Goal: Task Accomplishment & Management: Manage account settings

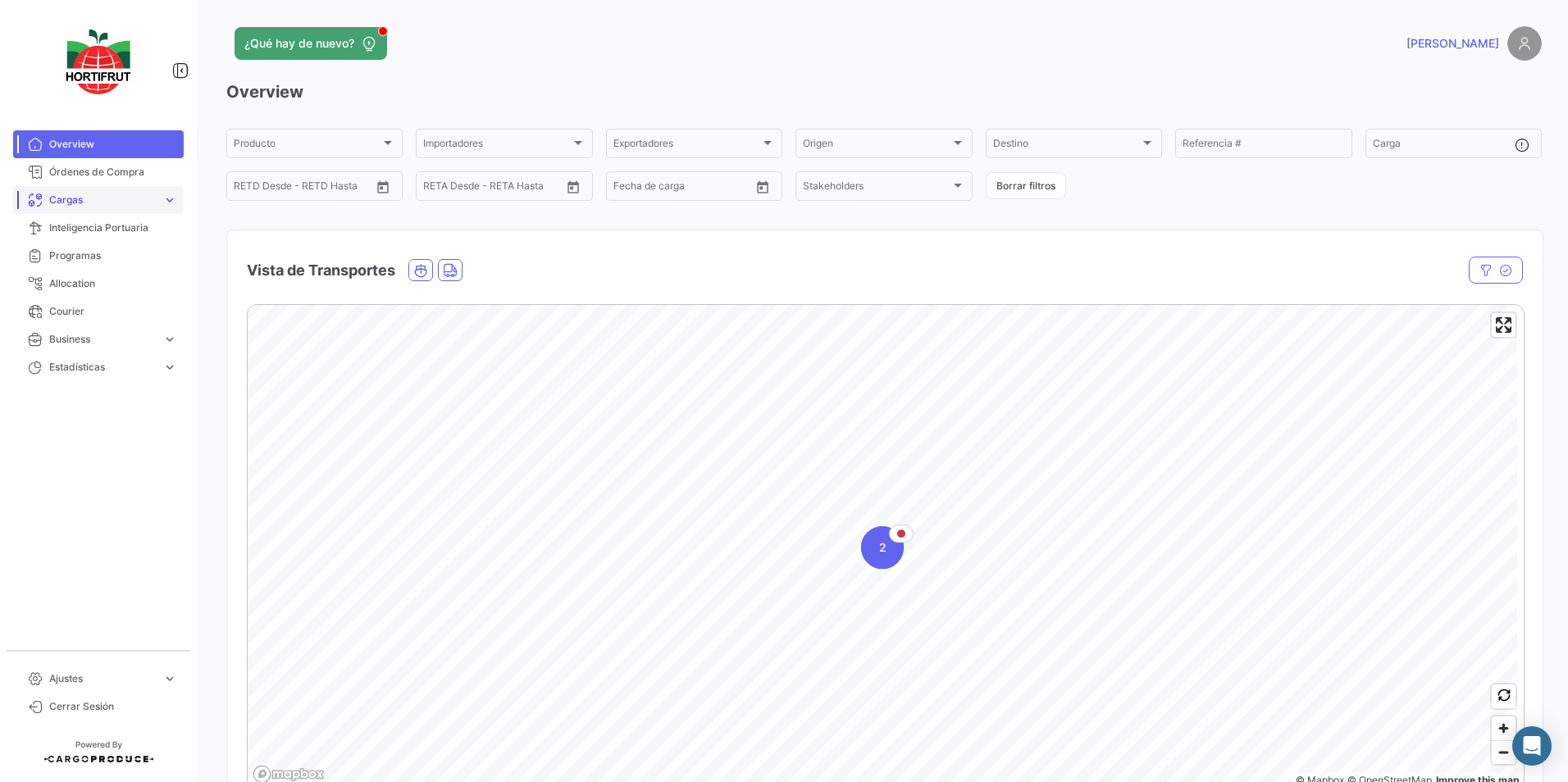
click at [162, 198] on span "expand_more" at bounding box center [170, 200] width 15 height 15
click at [111, 265] on span "Cargas Terrestres" at bounding box center [85, 263] width 85 height 15
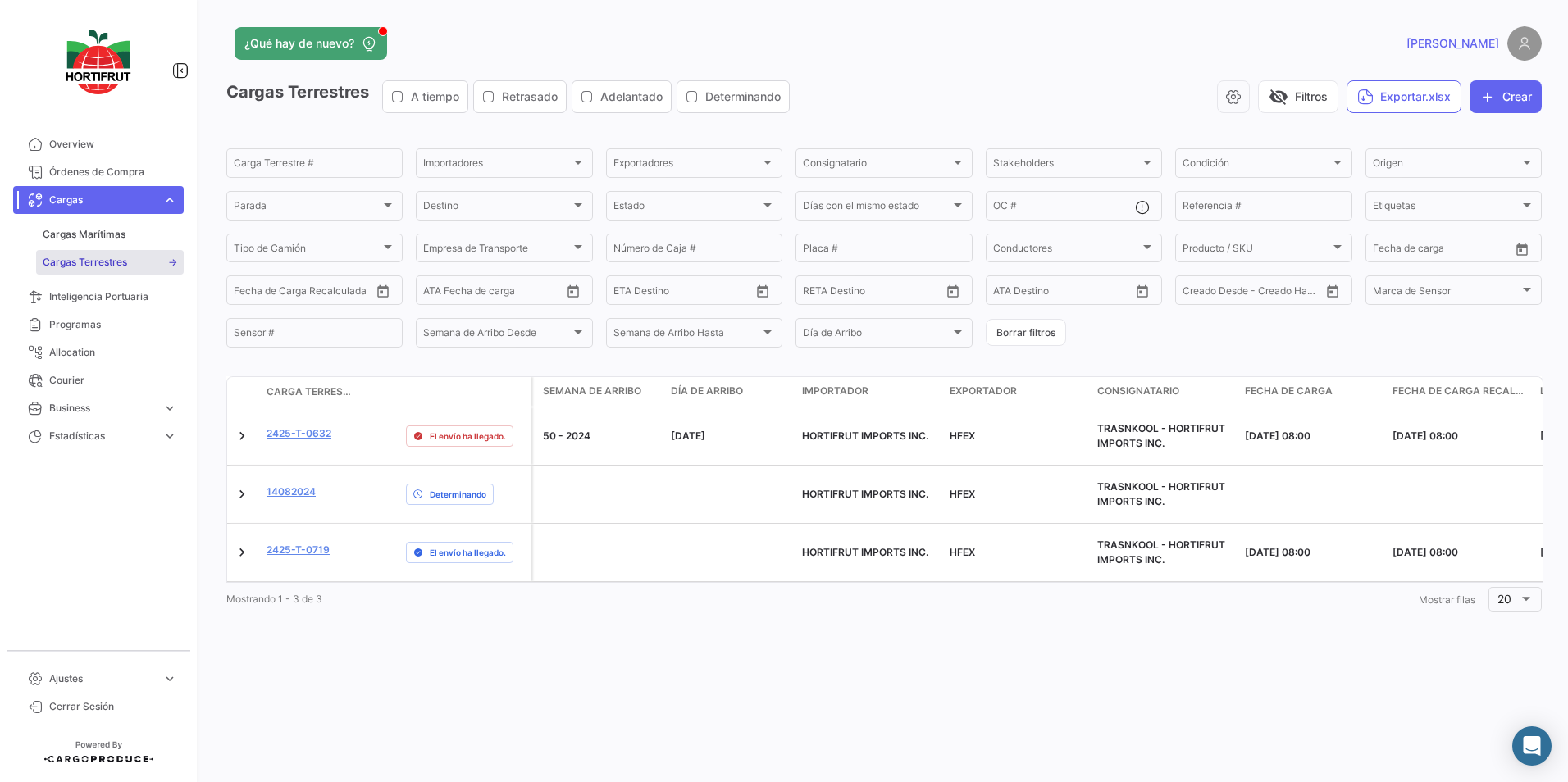
click at [606, 666] on div "¿Qué hay de nuevo? [PERSON_NAME] Terrestres A tiempo Retrasado Adelantado Deter…" at bounding box center [884, 391] width 1368 height 782
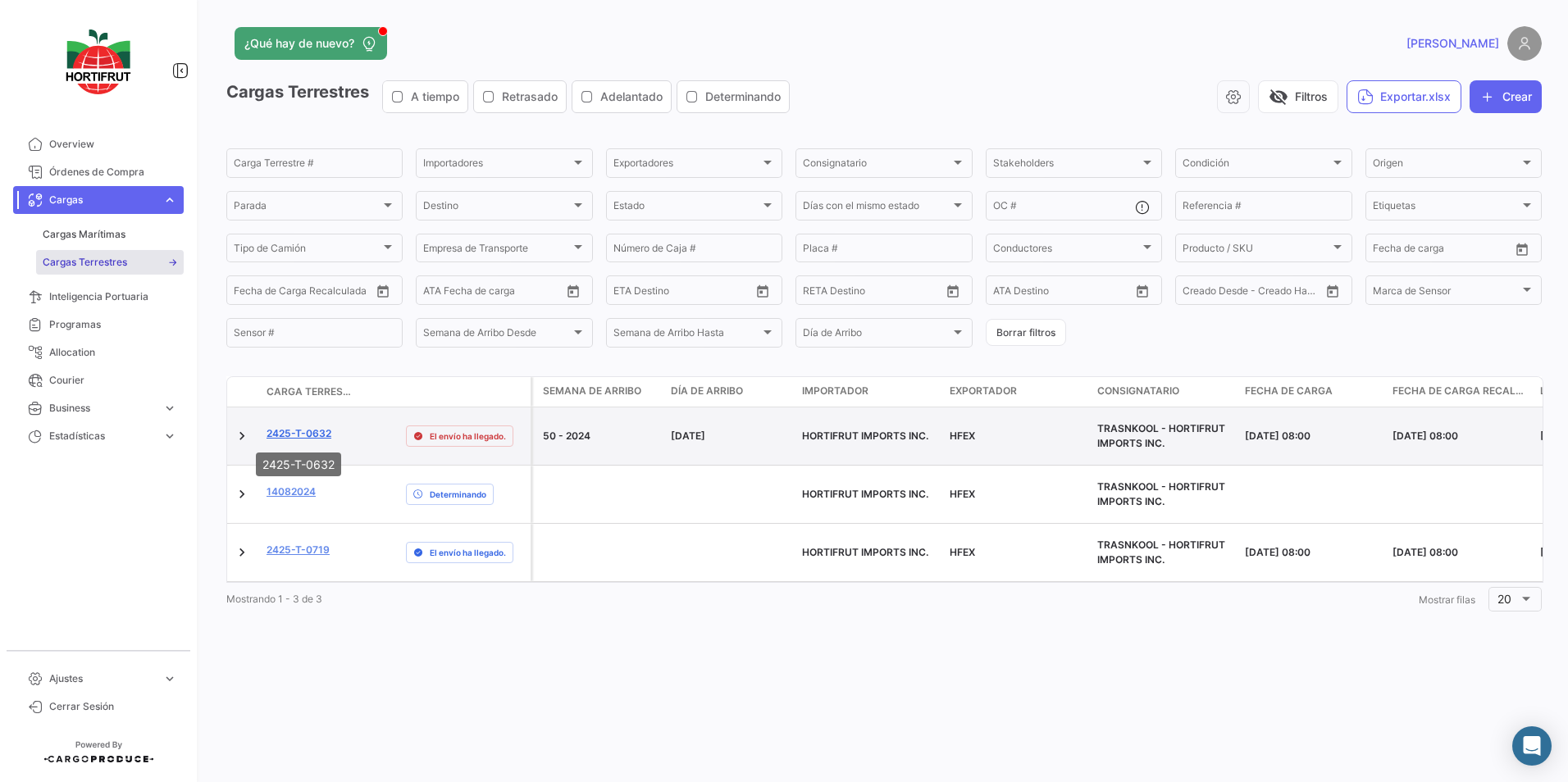
click at [283, 431] on link "2425-T-0632" at bounding box center [298, 434] width 64 height 15
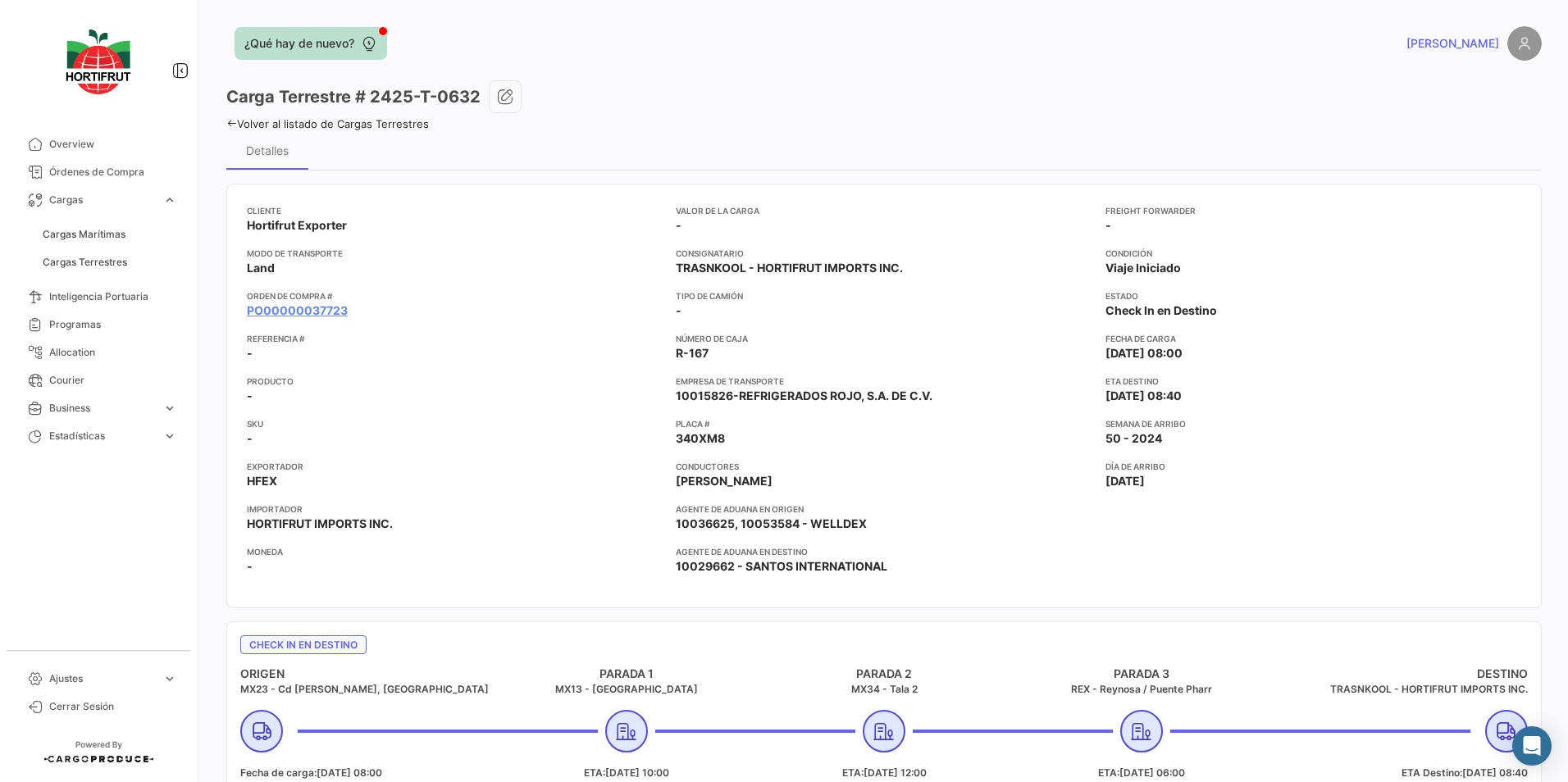
click at [308, 37] on span "¿Qué hay de nuevo?" at bounding box center [299, 44] width 110 height 17
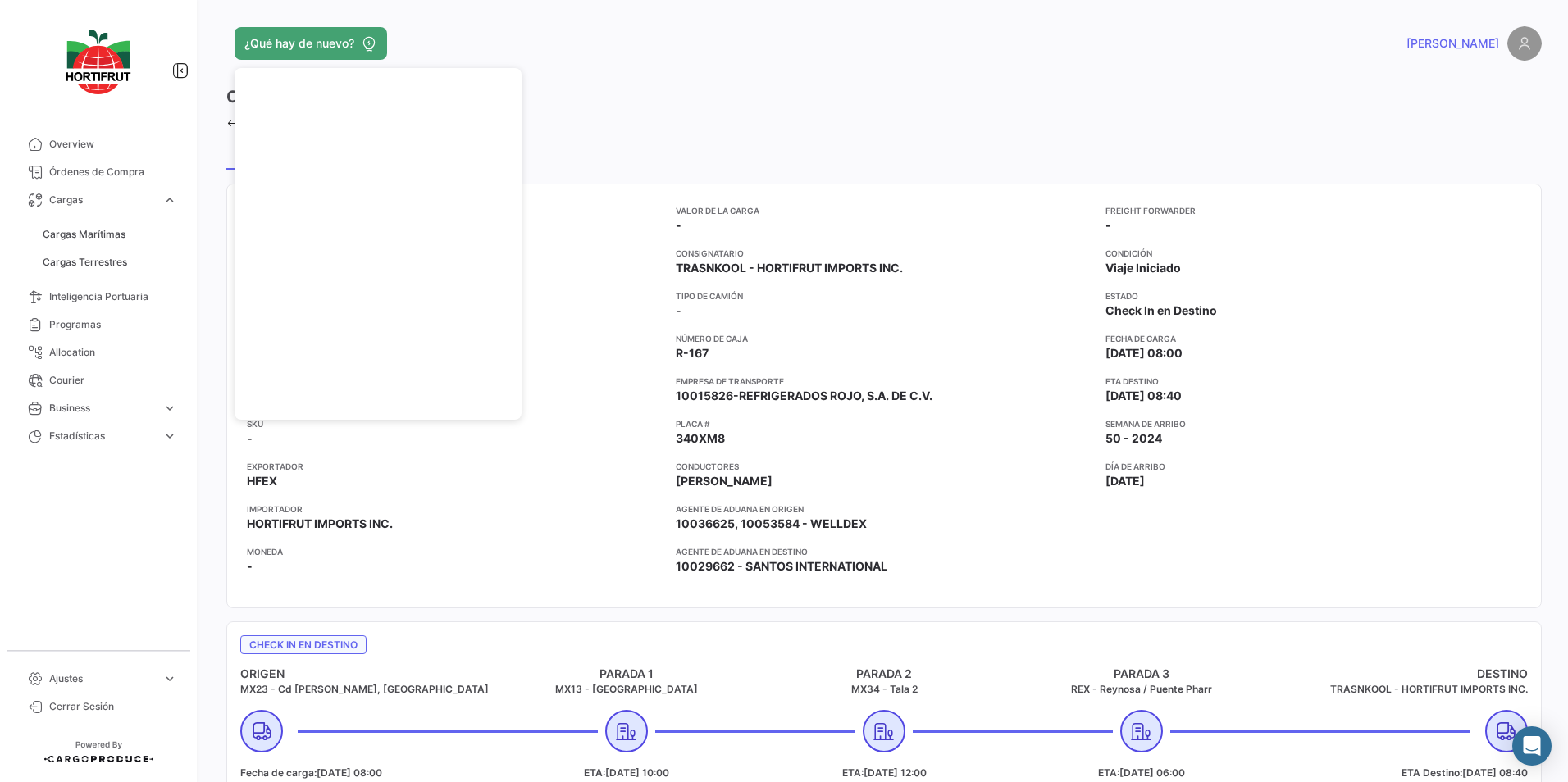
click at [853, 89] on div "Carga Terrestre # 2425-T-0632" at bounding box center [884, 96] width 1316 height 33
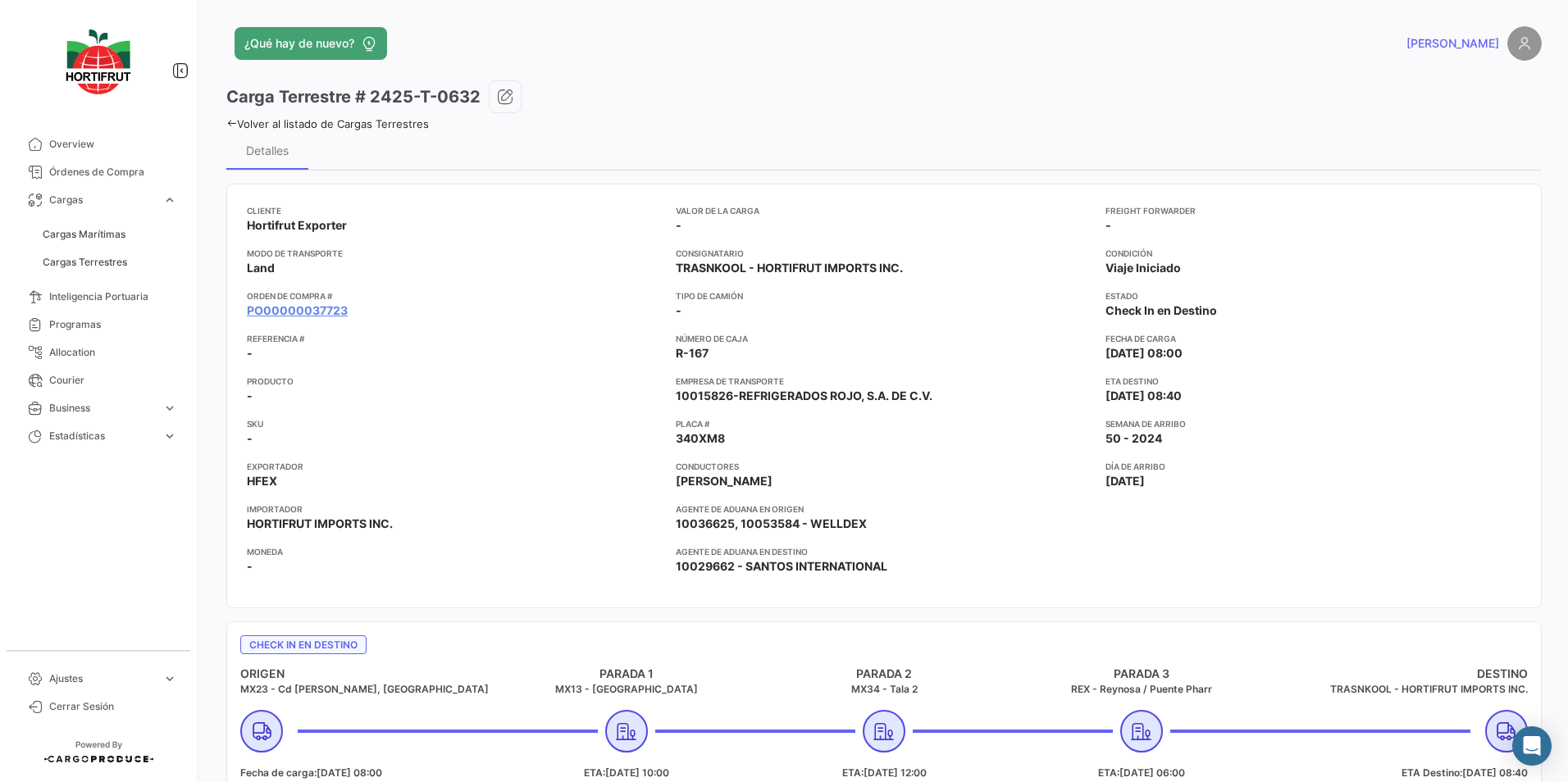
click at [1488, 41] on span "[PERSON_NAME]" at bounding box center [1452, 44] width 93 height 17
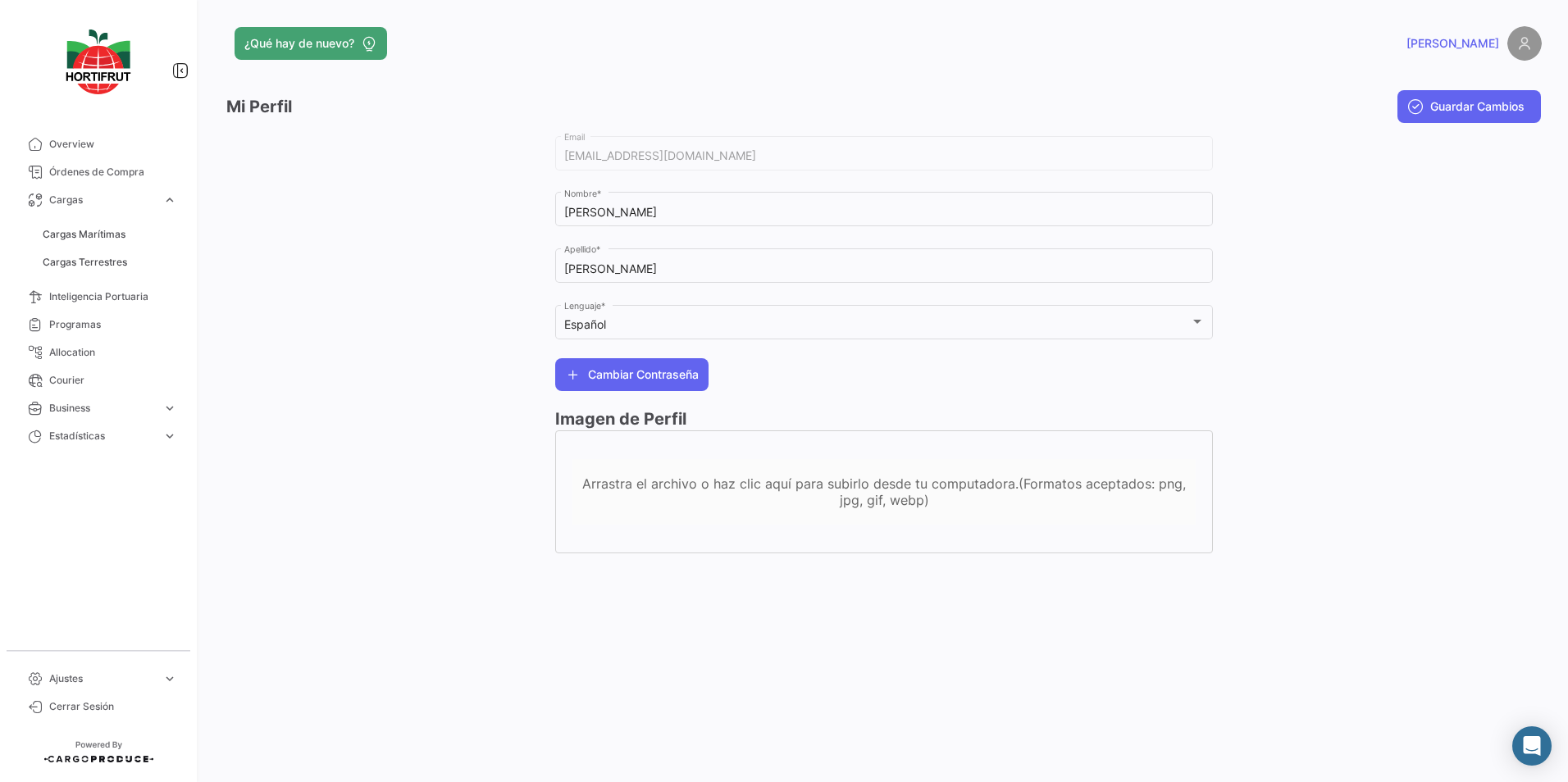
click at [1521, 44] on img at bounding box center [1524, 43] width 34 height 34
click at [1385, 387] on div at bounding box center [1377, 352] width 329 height 437
click at [1485, 44] on span "[PERSON_NAME]" at bounding box center [1452, 44] width 93 height 17
click at [273, 101] on h3 "Mi Perfil" at bounding box center [259, 107] width 65 height 23
click at [168, 680] on span "expand_more" at bounding box center [170, 679] width 15 height 15
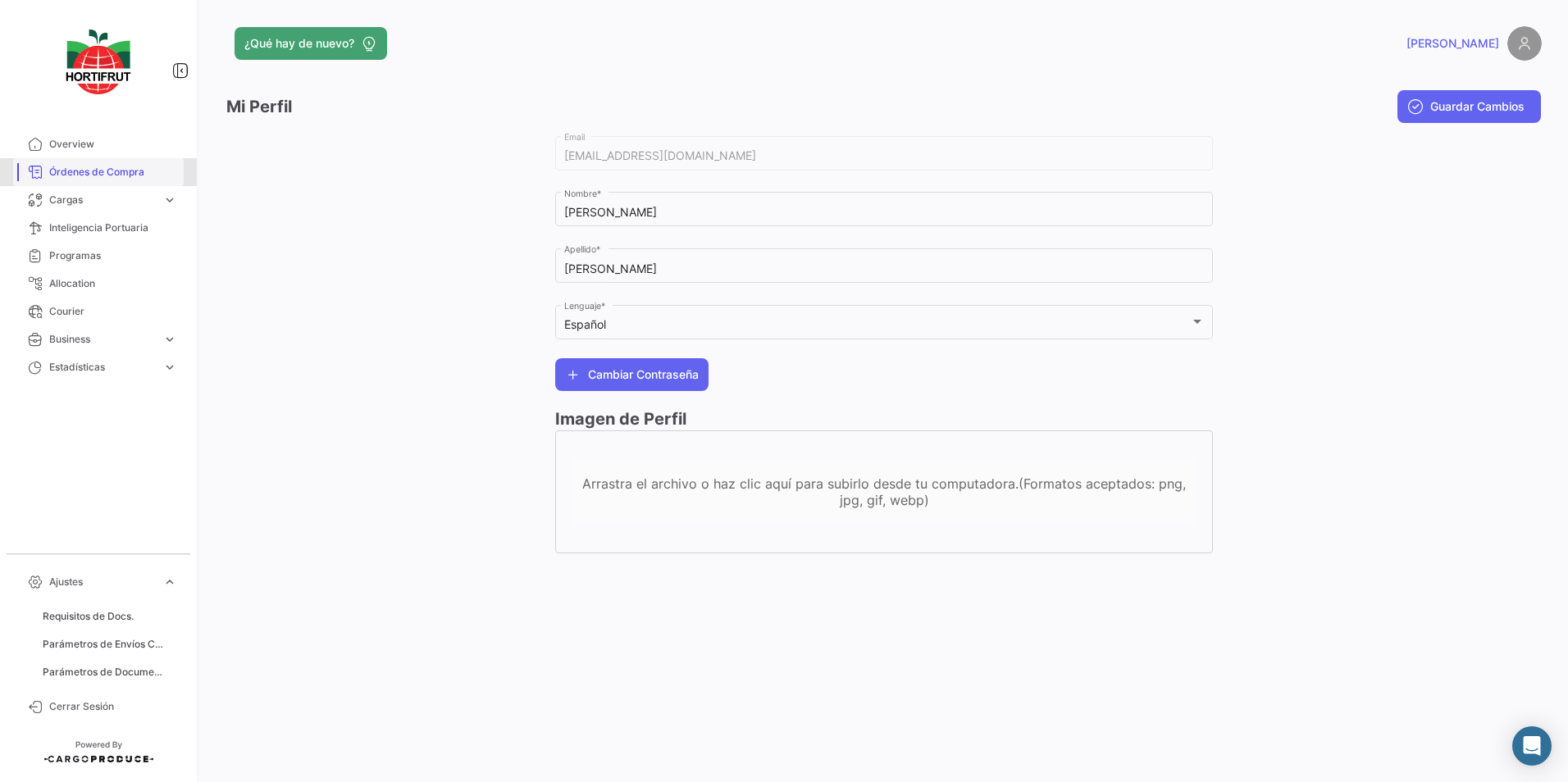
click at [125, 172] on span "Órdenes de Compra" at bounding box center [113, 172] width 128 height 15
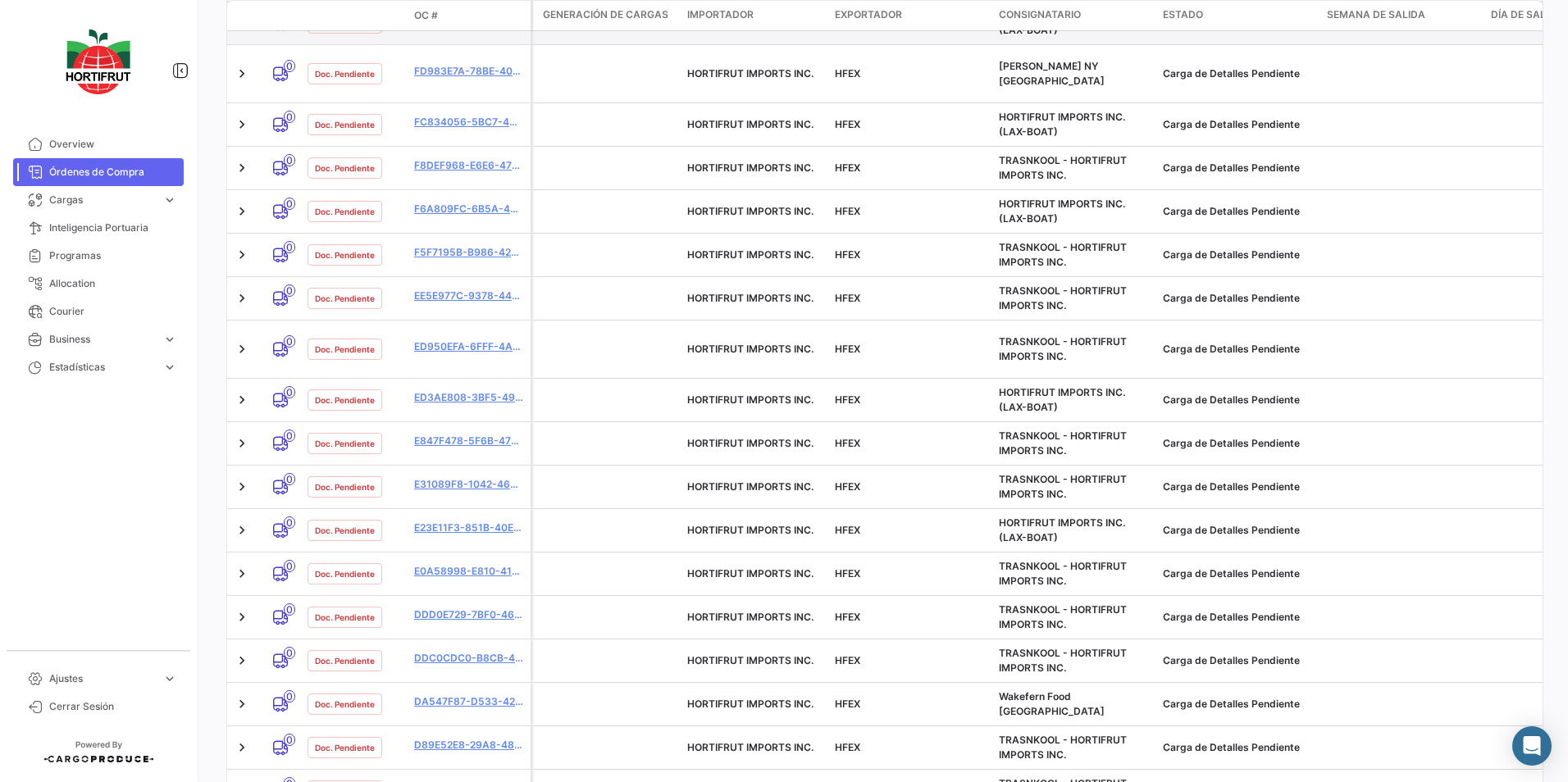
scroll to position [637, 0]
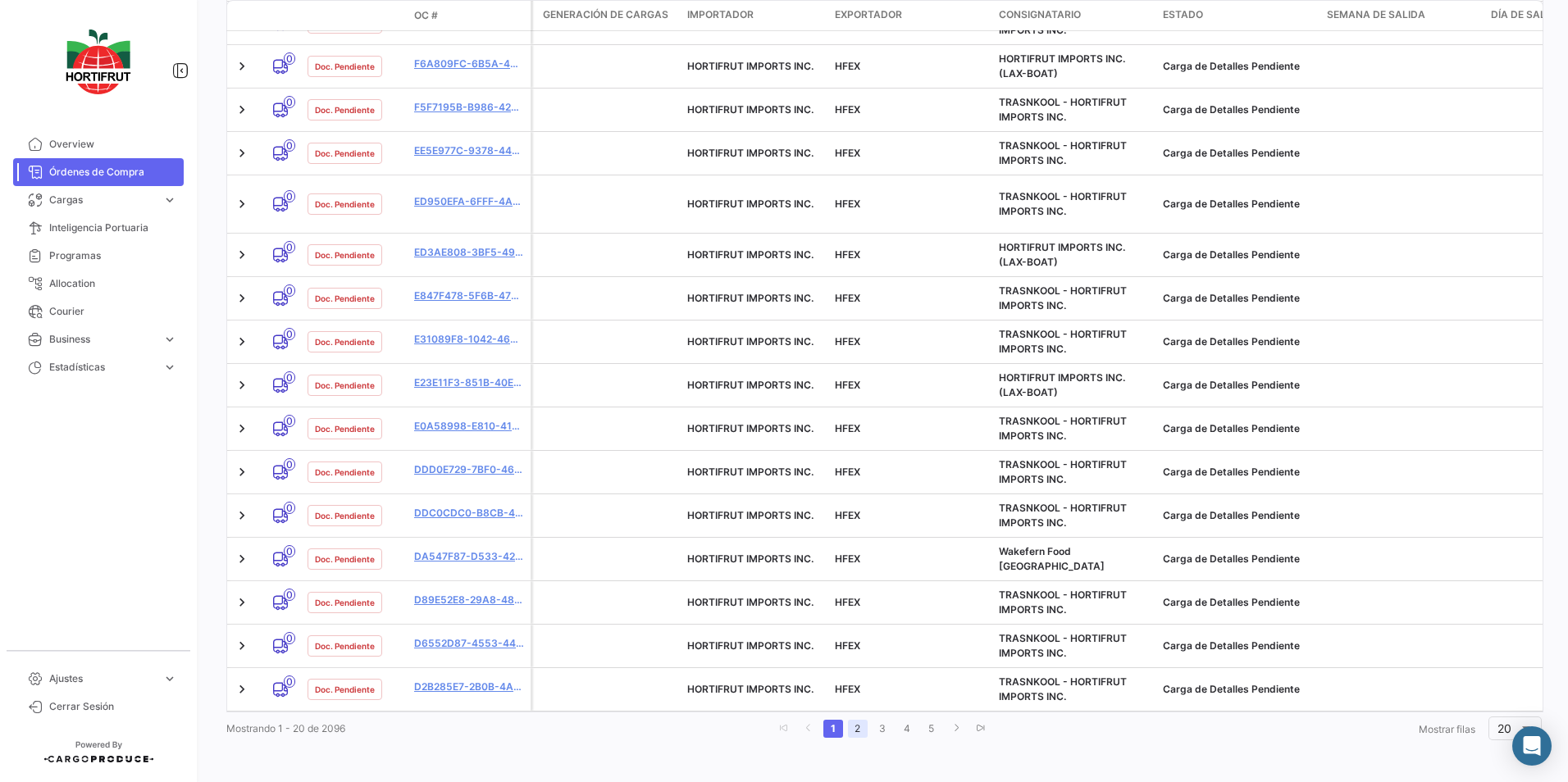
click at [851, 729] on link "2" at bounding box center [858, 729] width 20 height 18
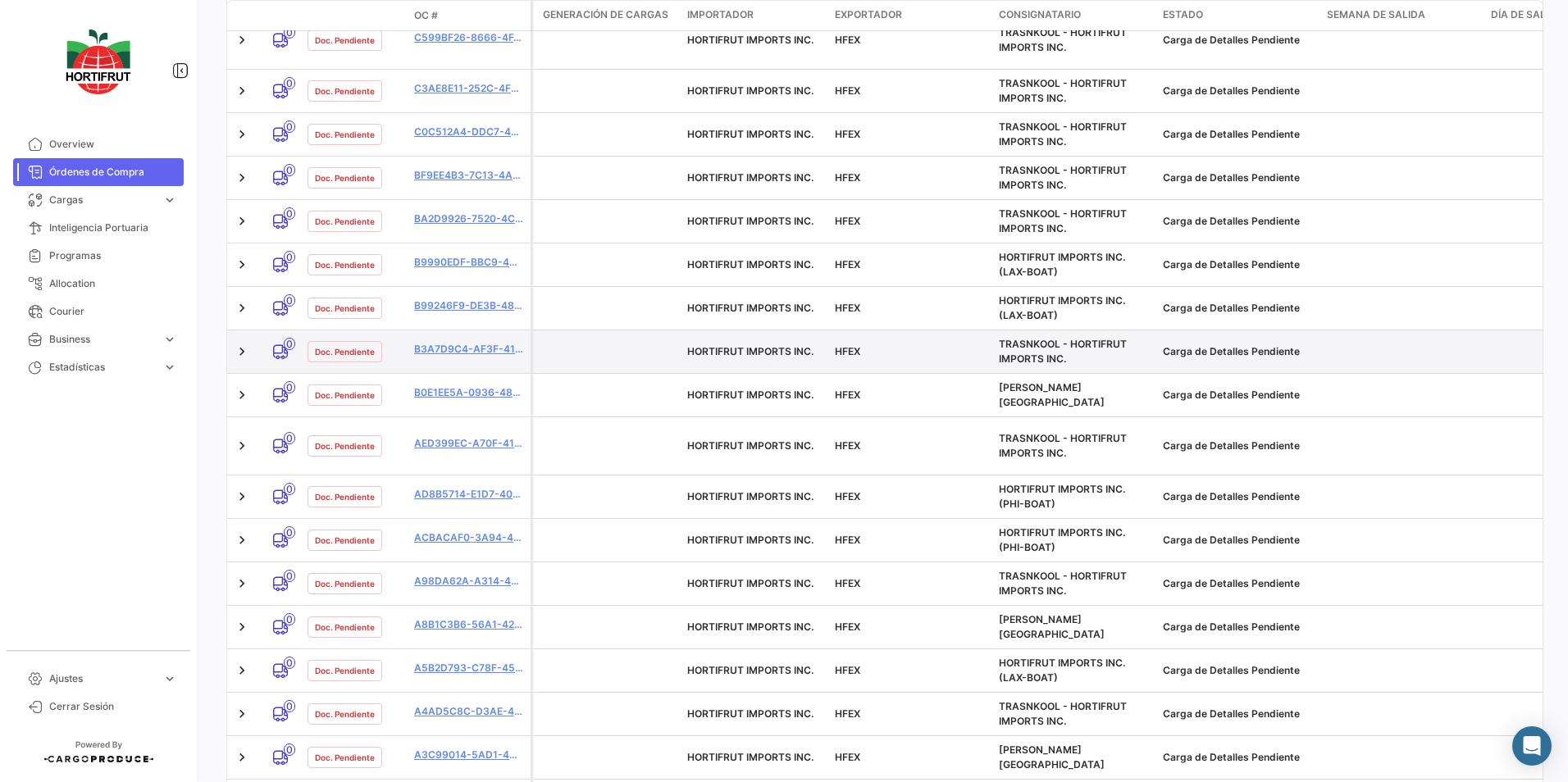
scroll to position [622, 0]
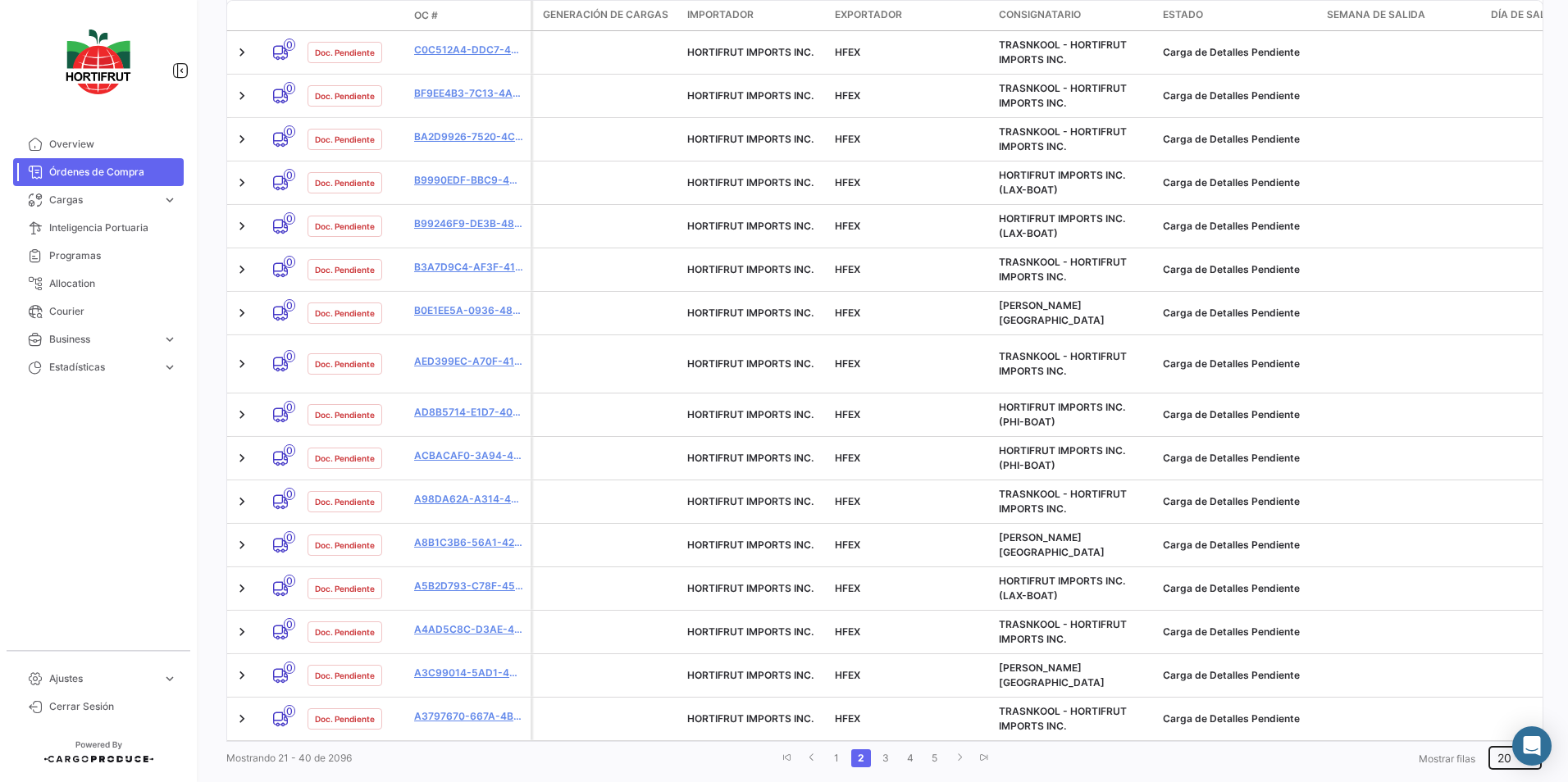
click at [1519, 752] on div at bounding box center [1526, 759] width 15 height 13
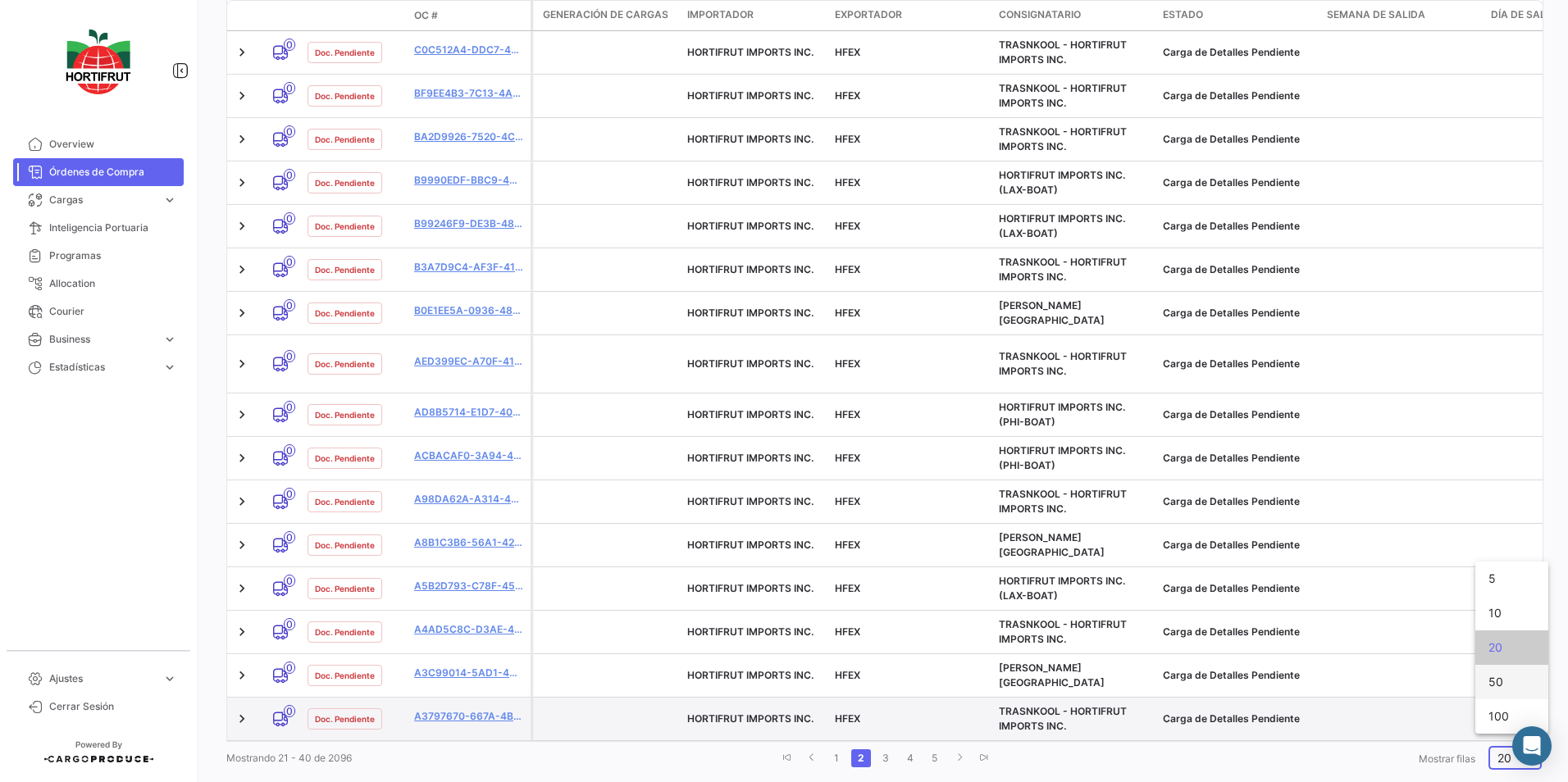
click at [1497, 674] on span "50" at bounding box center [1512, 682] width 47 height 34
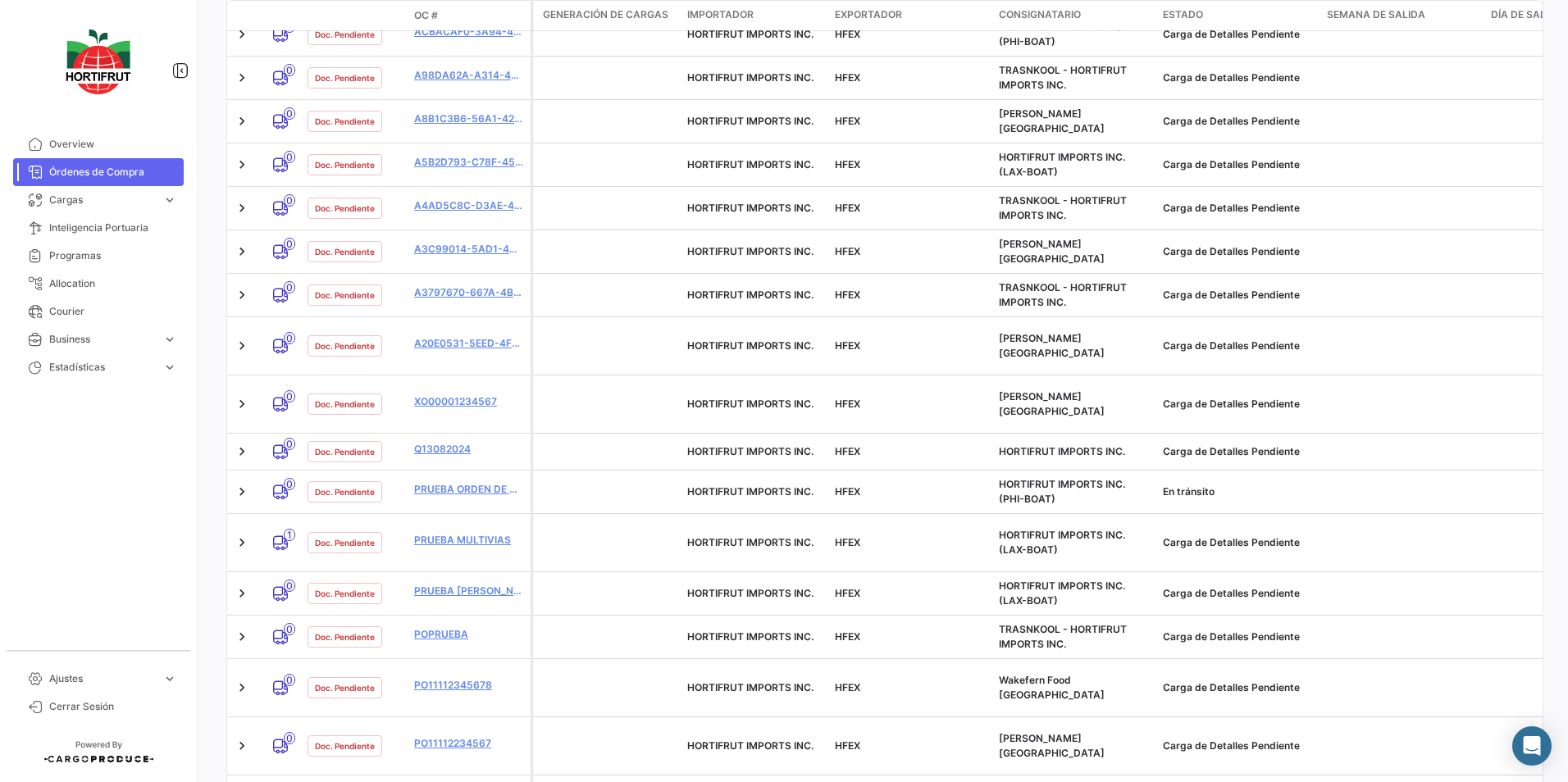
scroll to position [2008, 0]
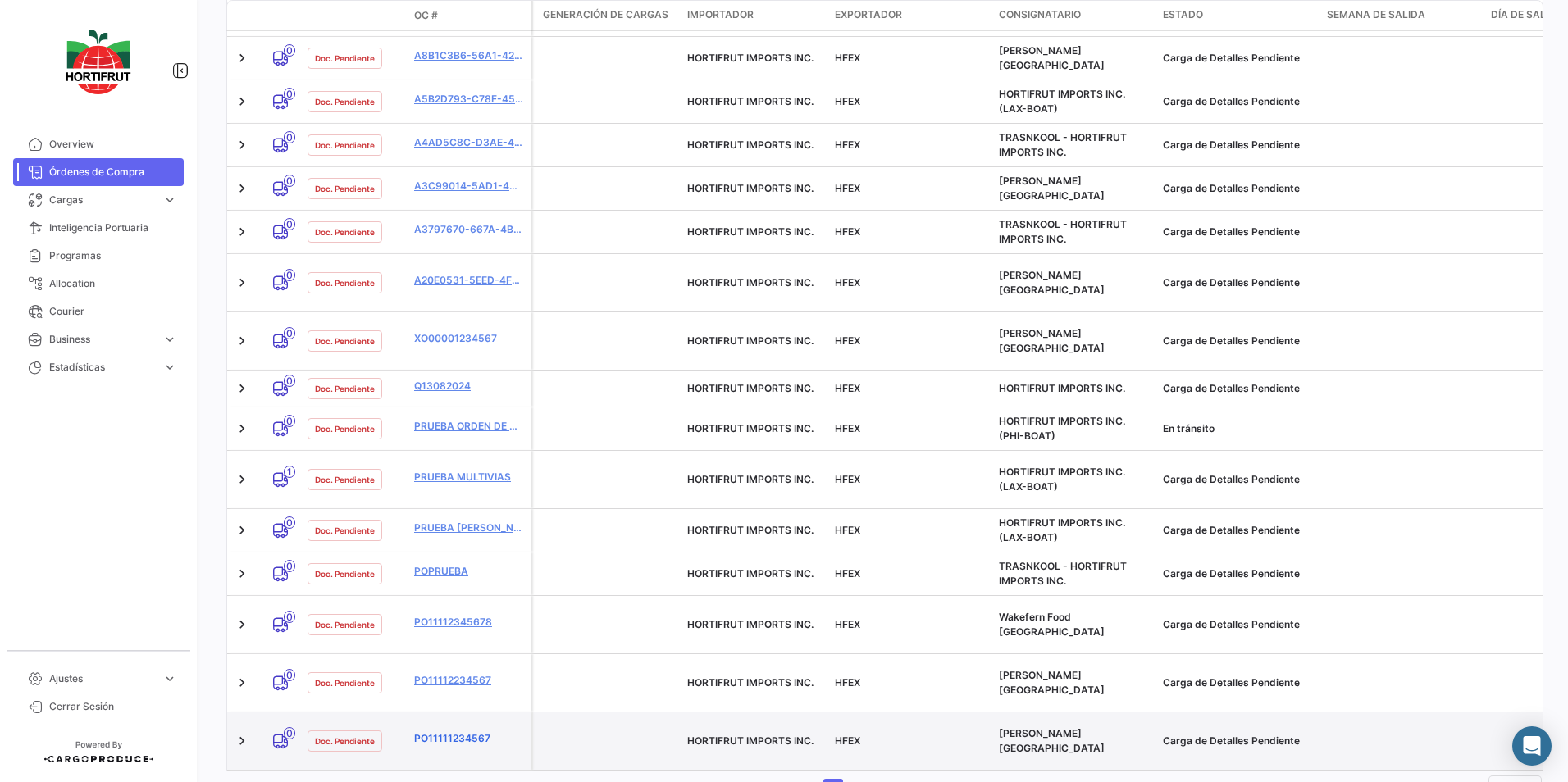
click at [427, 731] on link "PO11111234567" at bounding box center [468, 738] width 110 height 15
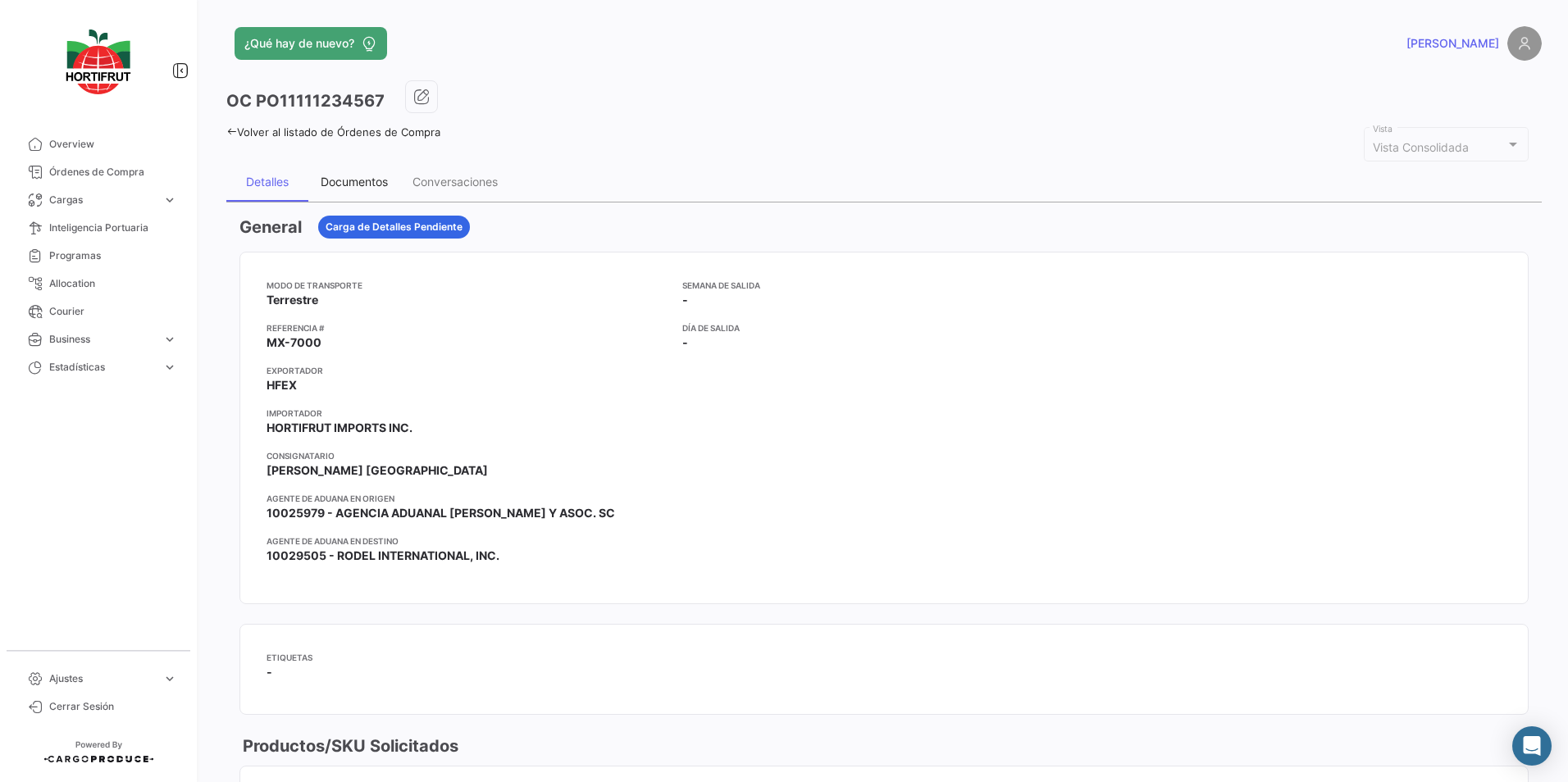
click at [333, 181] on div "Documentos" at bounding box center [354, 182] width 67 height 14
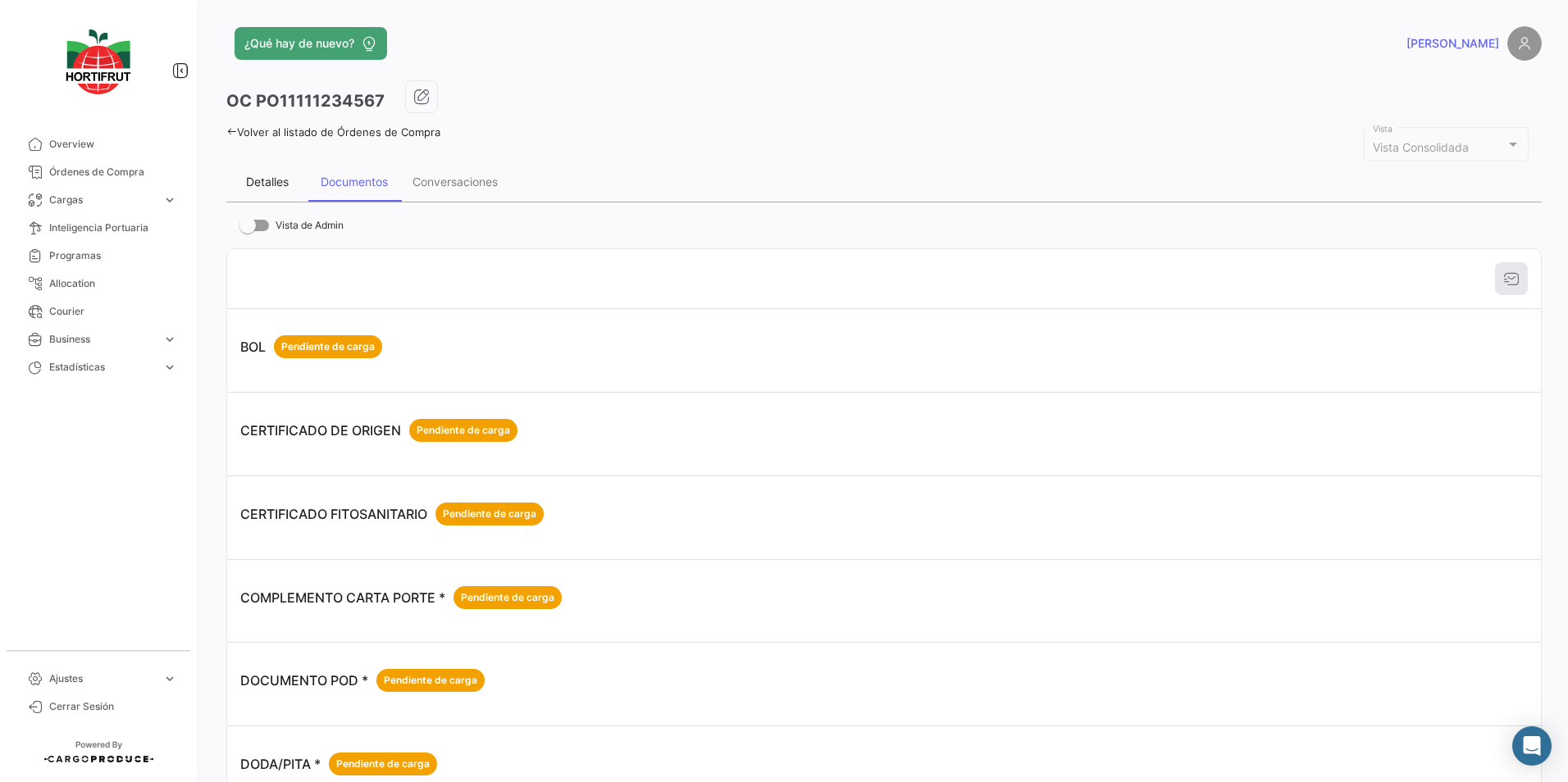
click at [265, 183] on div "Detalles" at bounding box center [267, 182] width 43 height 14
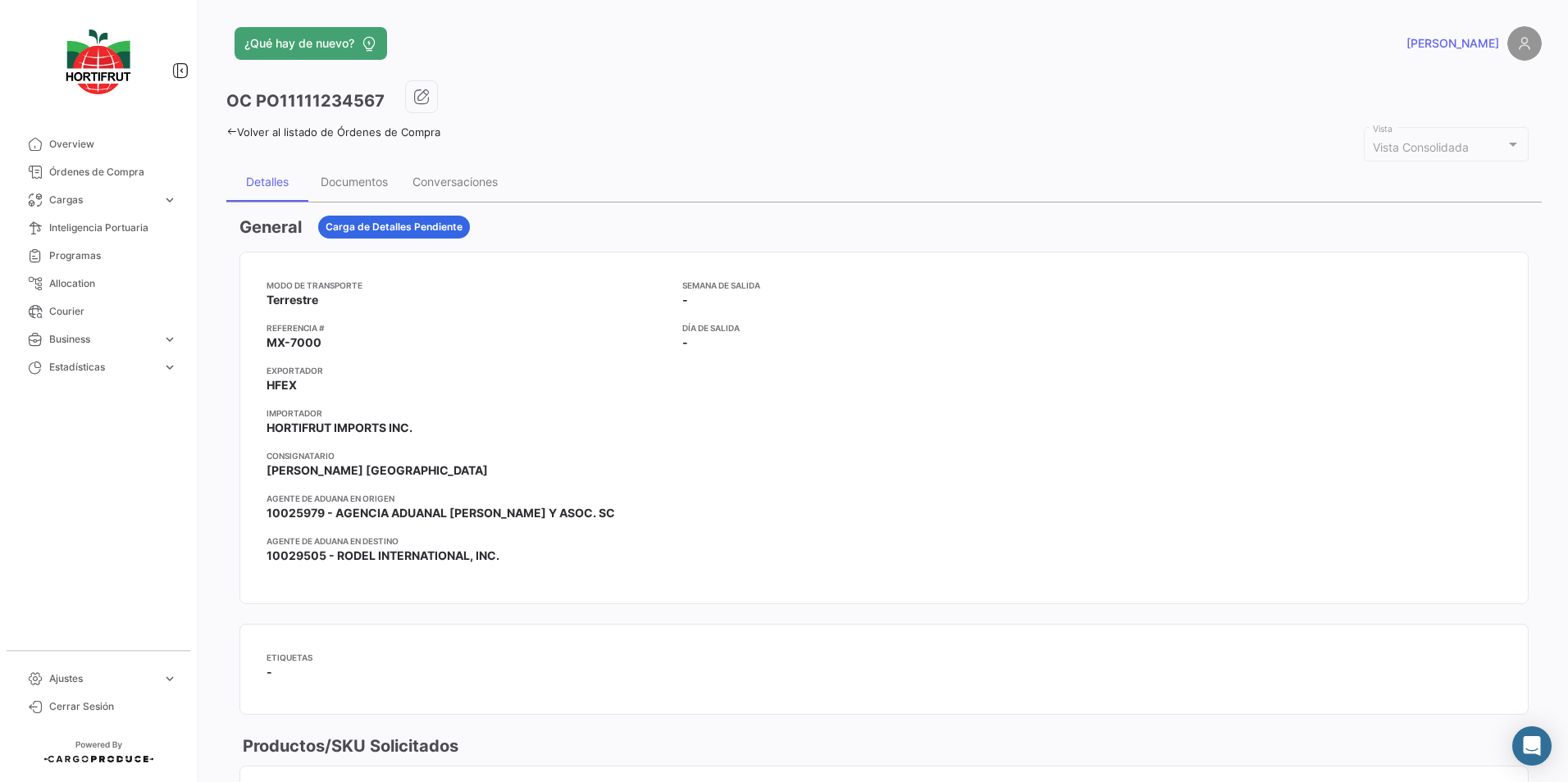
click at [227, 131] on icon at bounding box center [231, 131] width 11 height 11
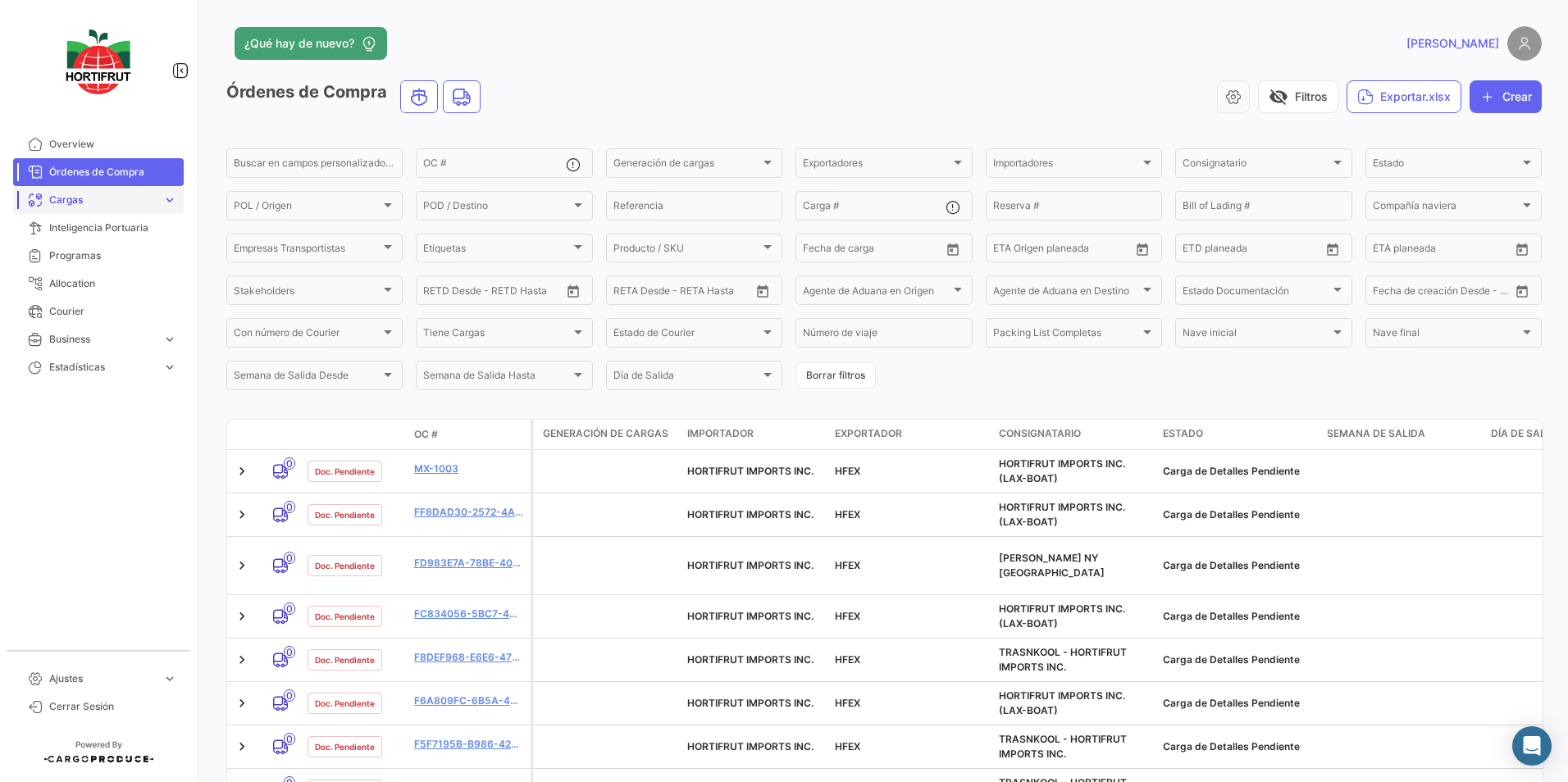
click at [164, 203] on span "expand_more" at bounding box center [170, 200] width 15 height 15
click at [82, 263] on span "Cargas Terrestres" at bounding box center [85, 263] width 85 height 15
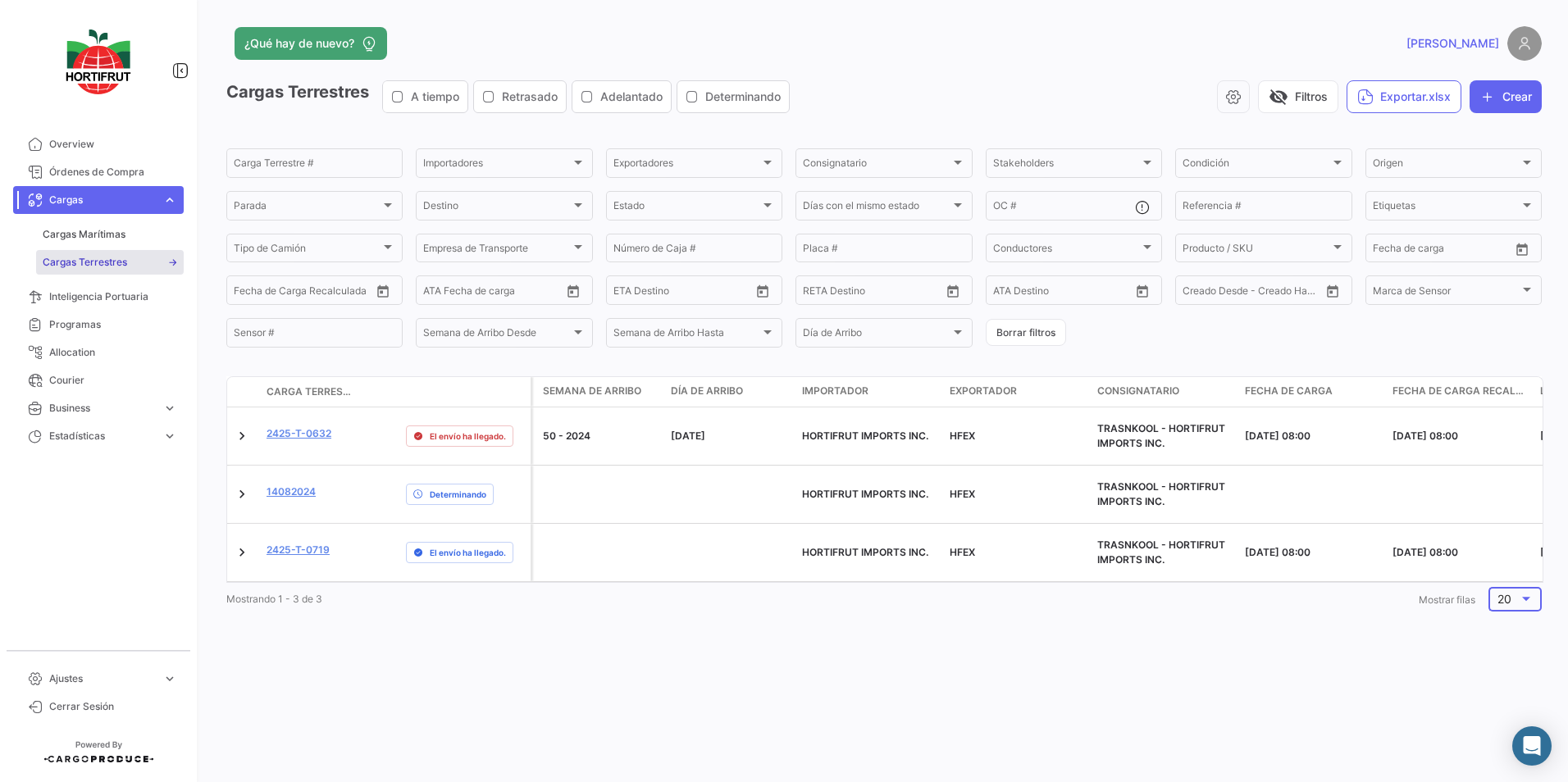
click at [1531, 593] on div at bounding box center [1526, 599] width 15 height 13
click at [1111, 698] on div at bounding box center [784, 391] width 1568 height 782
click at [496, 664] on div "¿Qué hay de nuevo? [PERSON_NAME] Terrestres A tiempo Retrasado Adelantado Deter…" at bounding box center [884, 391] width 1368 height 782
click at [1225, 91] on icon "button" at bounding box center [1234, 97] width 17 height 17
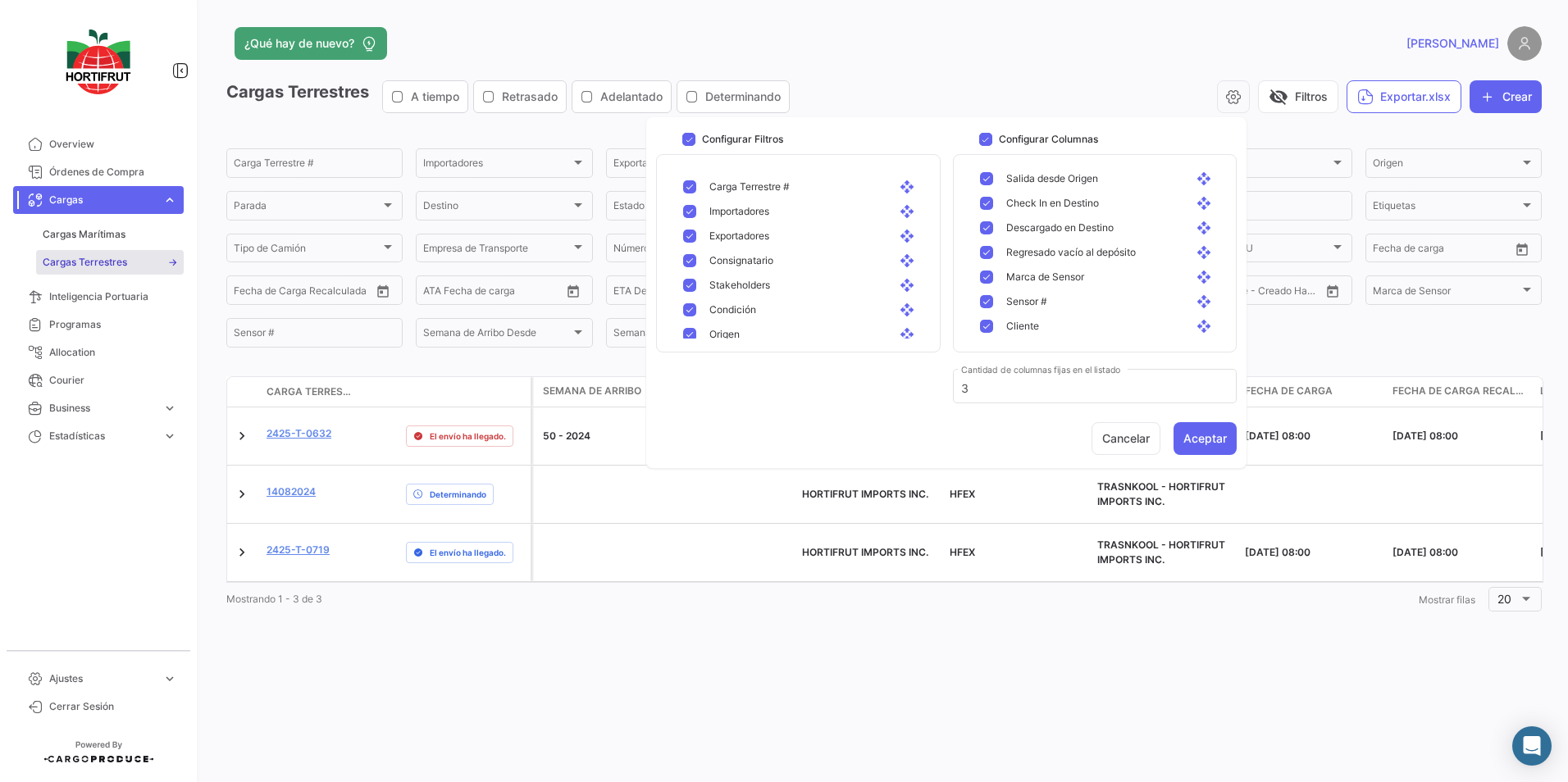
click at [861, 35] on div "¿Qué hay de nuevo?" at bounding box center [588, 43] width 724 height 33
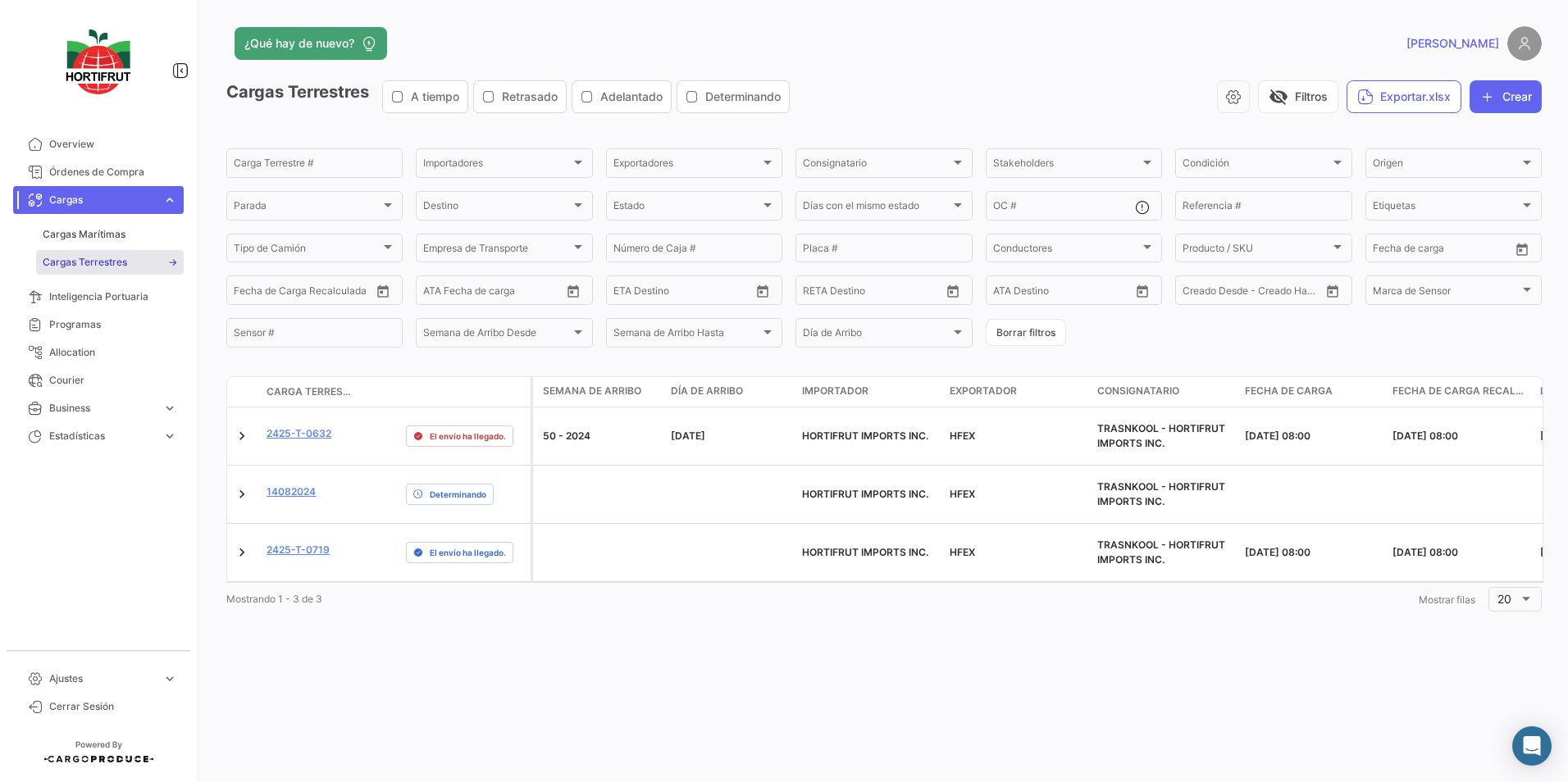
click at [1484, 45] on span "[PERSON_NAME]" at bounding box center [1452, 44] width 93 height 17
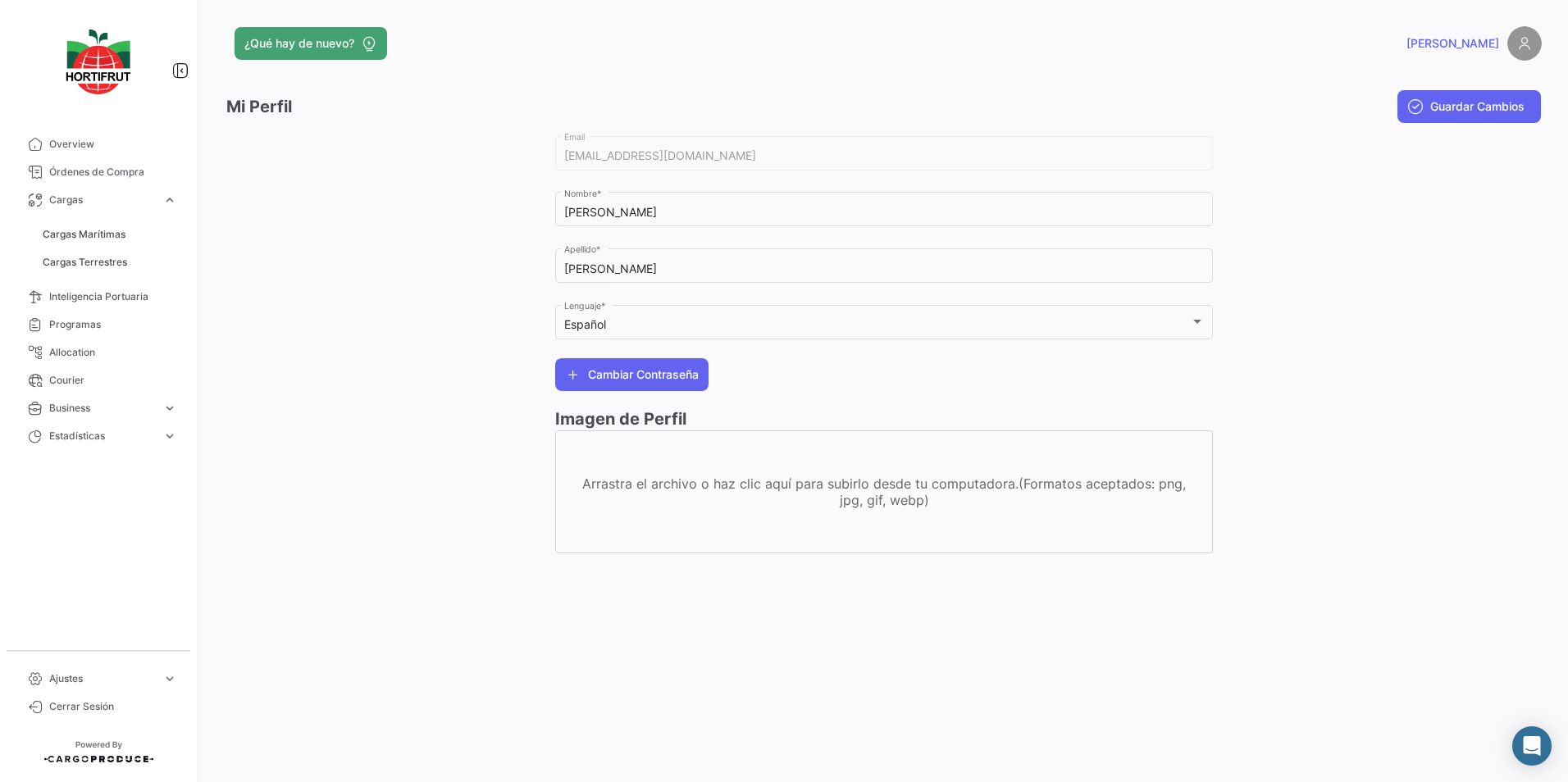
click at [781, 477] on div "Arrastra el archivo o haz clic aquí para subirlo desde tu computadora.(Formatos…" at bounding box center [884, 491] width 623 height 33
click at [1382, 314] on div at bounding box center [1377, 352] width 329 height 437
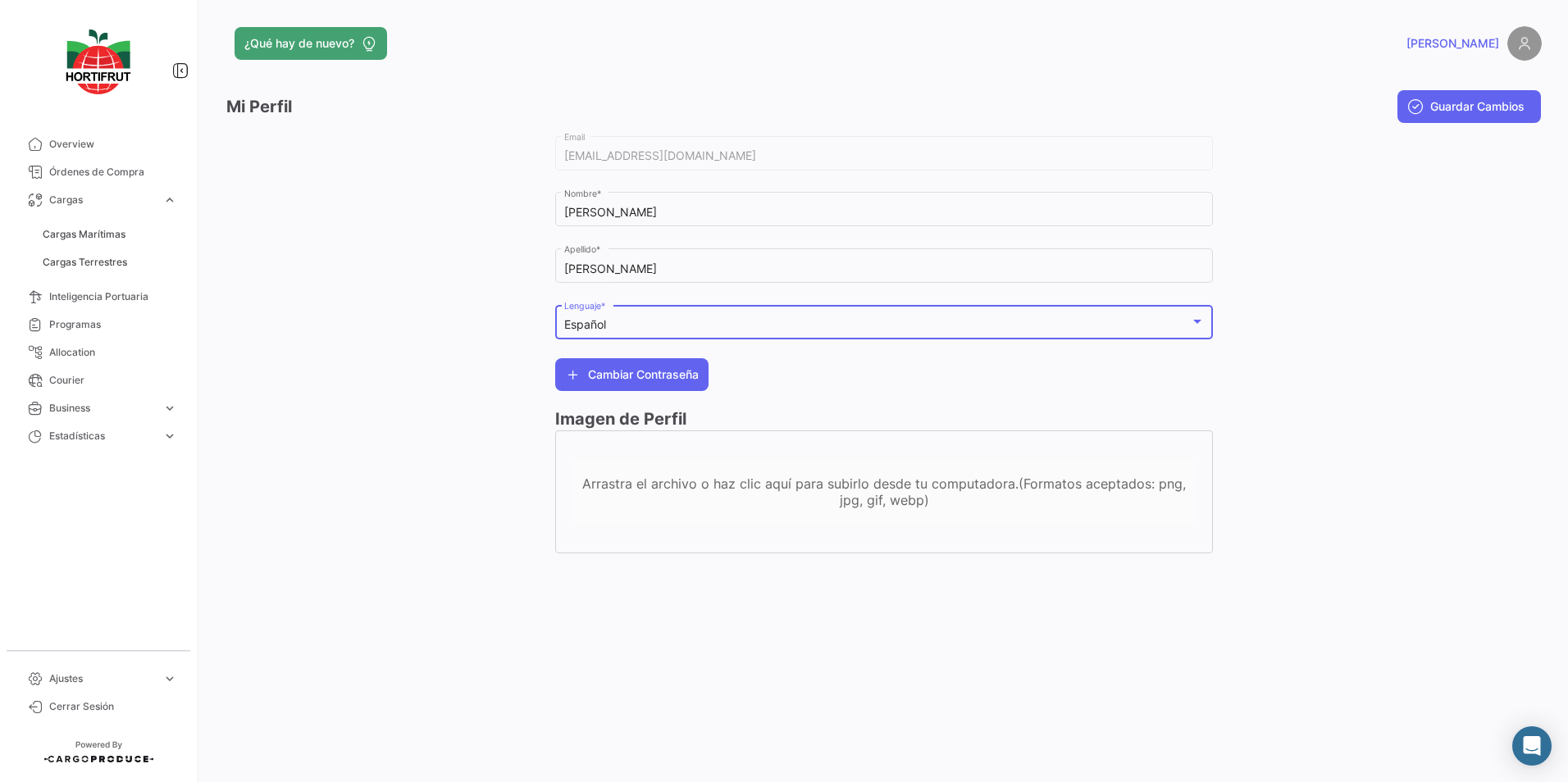
click at [1194, 321] on div at bounding box center [1198, 322] width 8 height 4
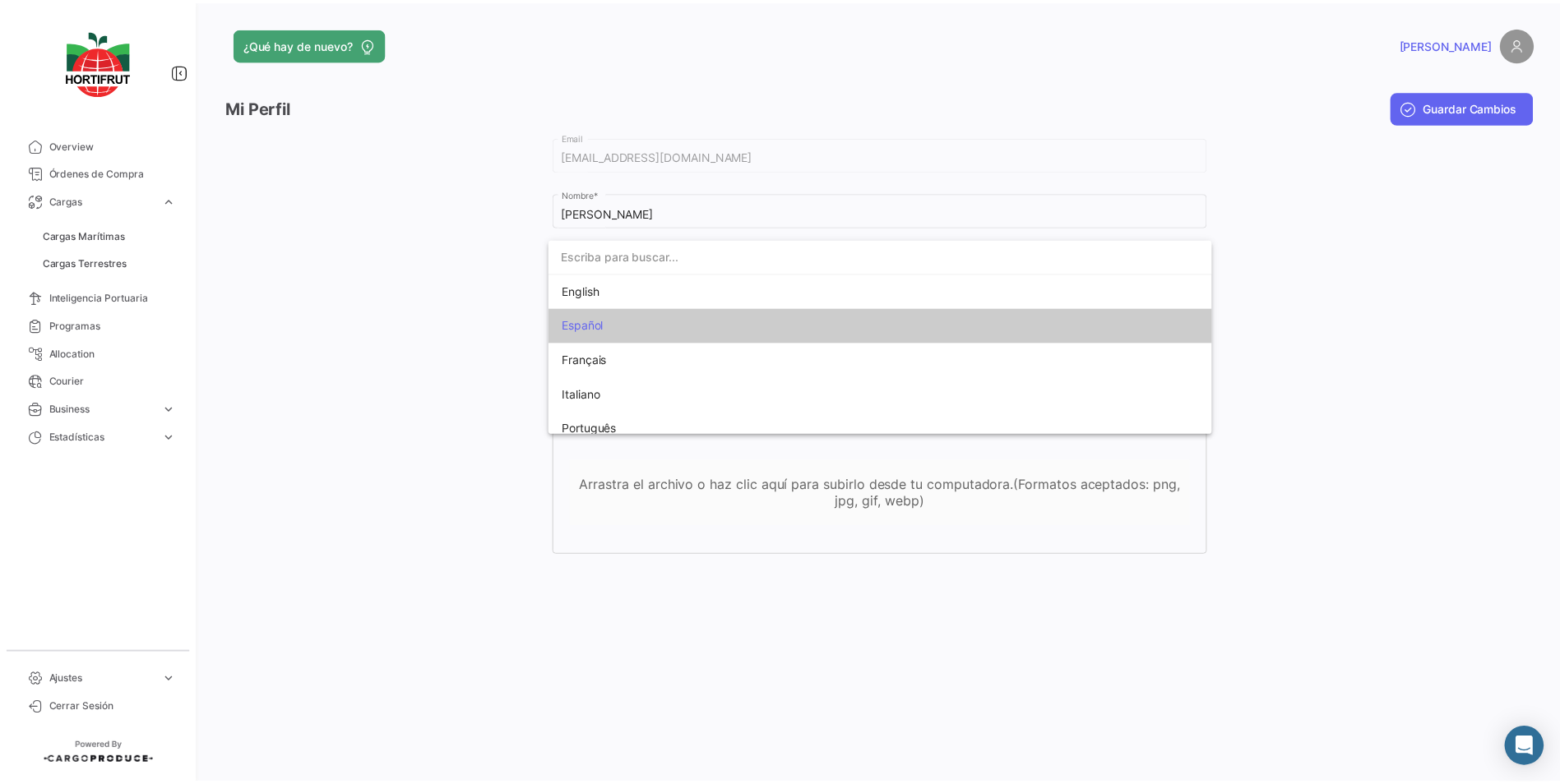
scroll to position [13, 0]
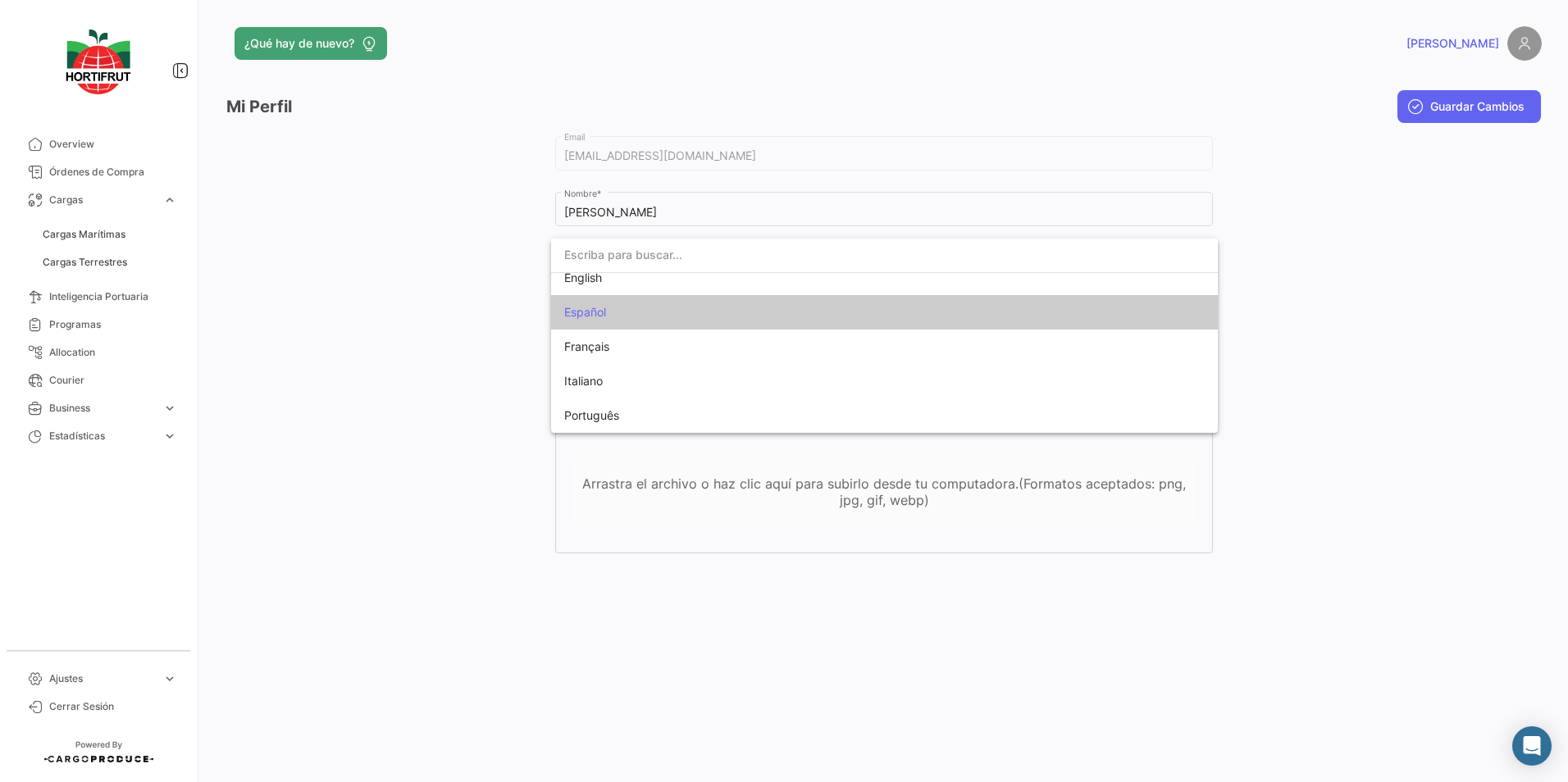
click at [1194, 321] on mat-option "Español" at bounding box center [885, 312] width 667 height 34
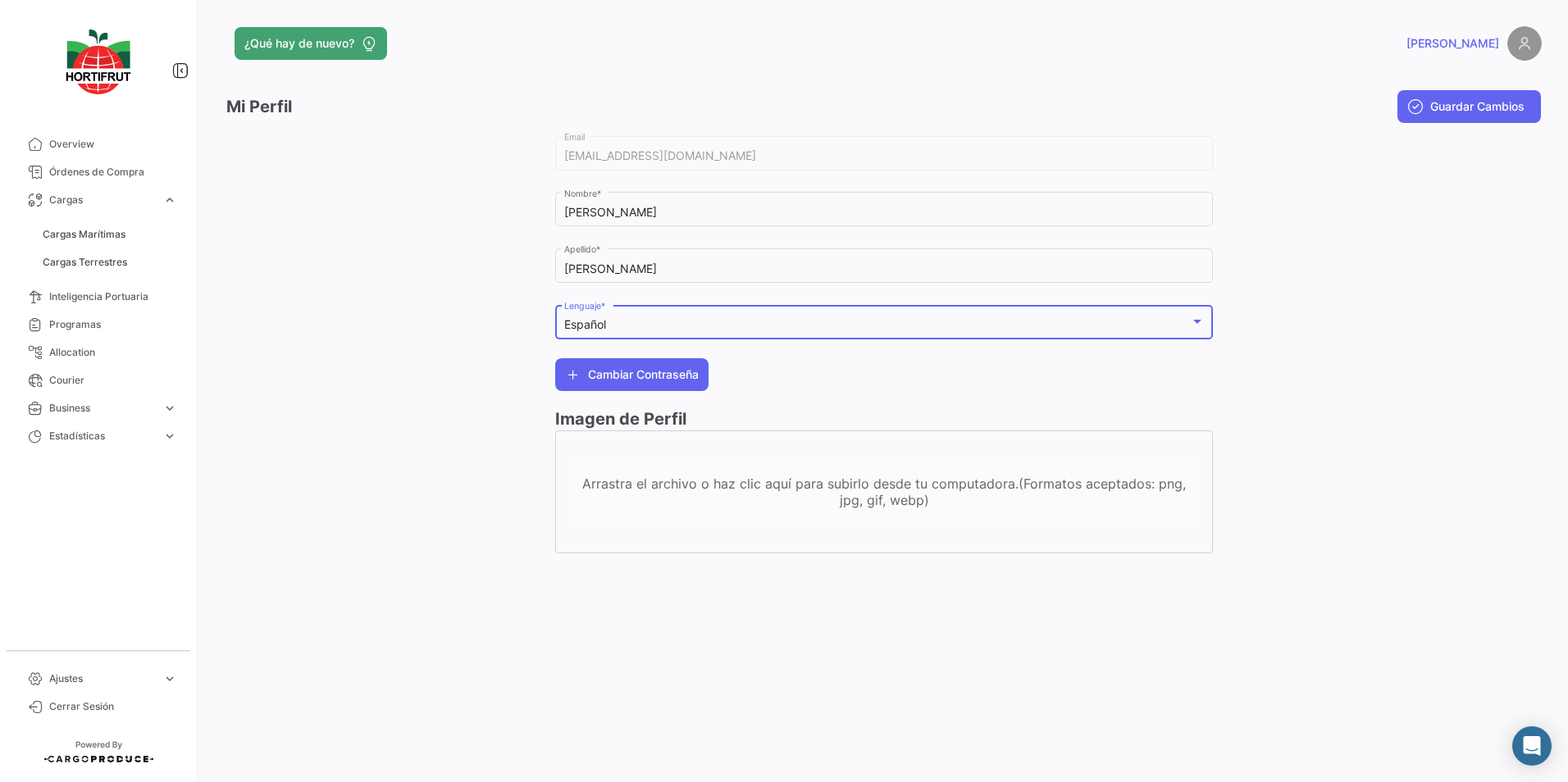
click at [1334, 369] on div at bounding box center [1377, 352] width 329 height 437
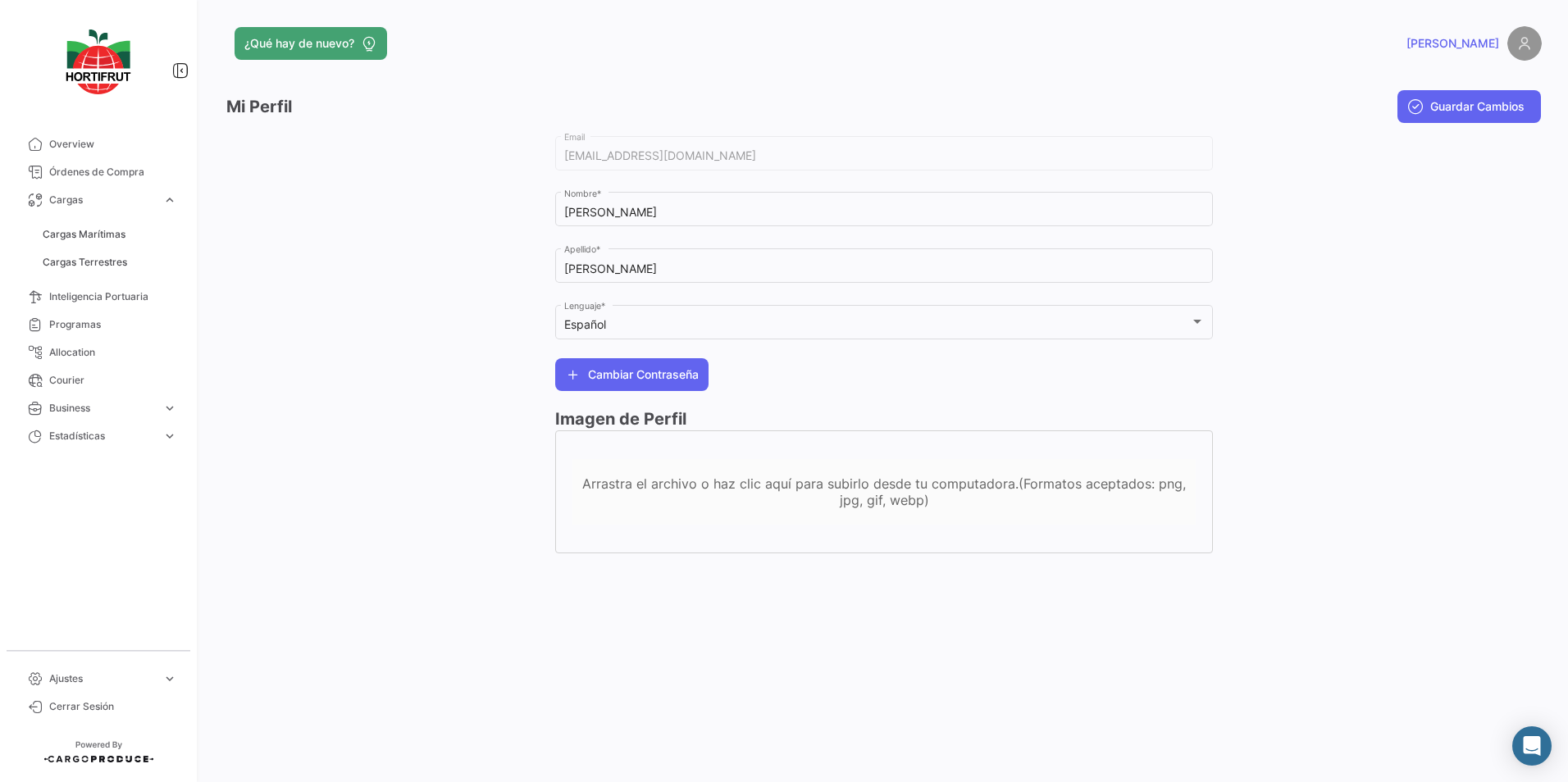
click at [710, 141] on div "[EMAIL_ADDRESS][DOMAIN_NAME] Email" at bounding box center [885, 152] width 641 height 38
click at [704, 147] on div "[EMAIL_ADDRESS][DOMAIN_NAME] Email" at bounding box center [885, 152] width 641 height 38
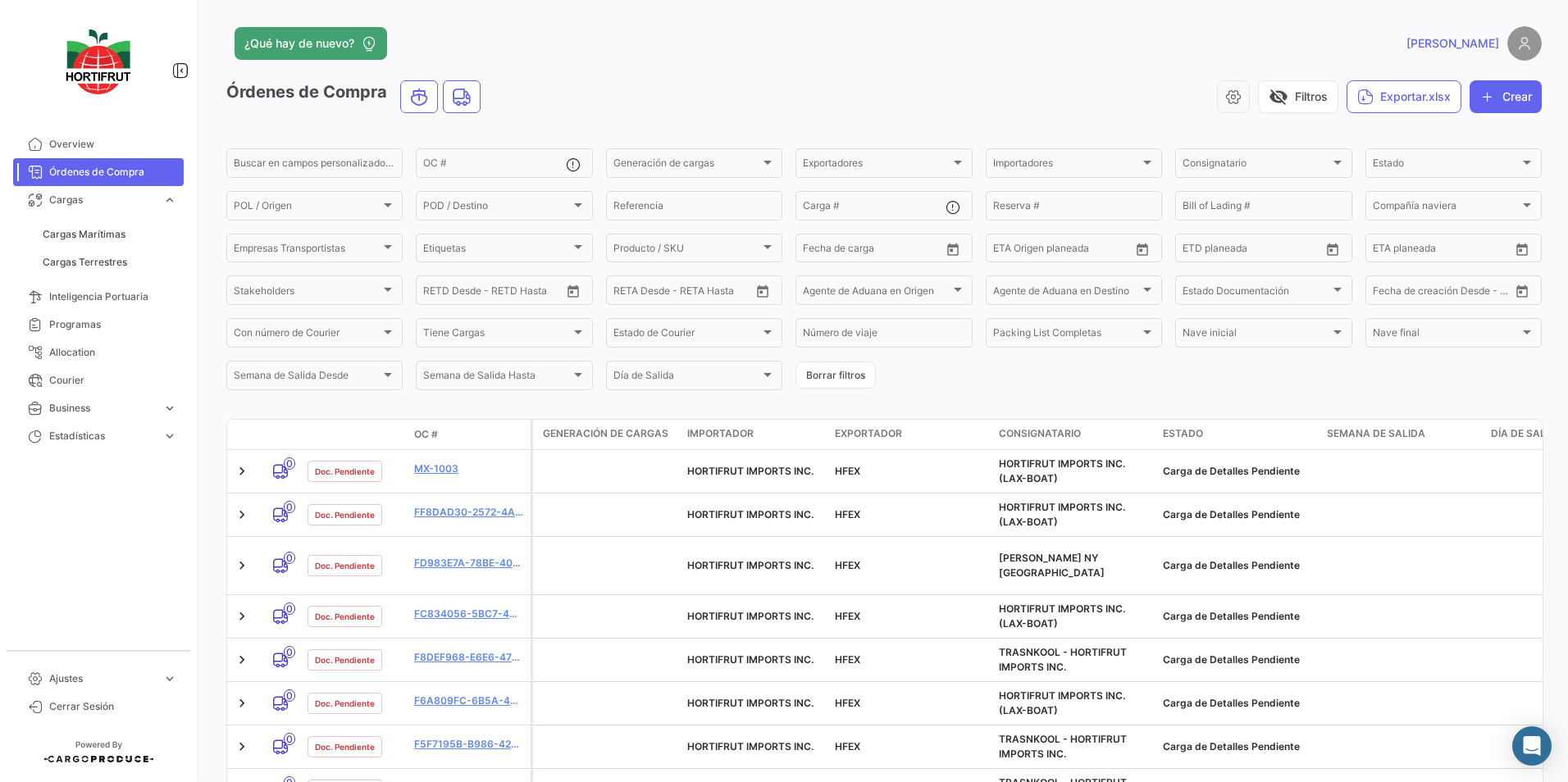
click at [1510, 43] on img at bounding box center [1524, 43] width 34 height 34
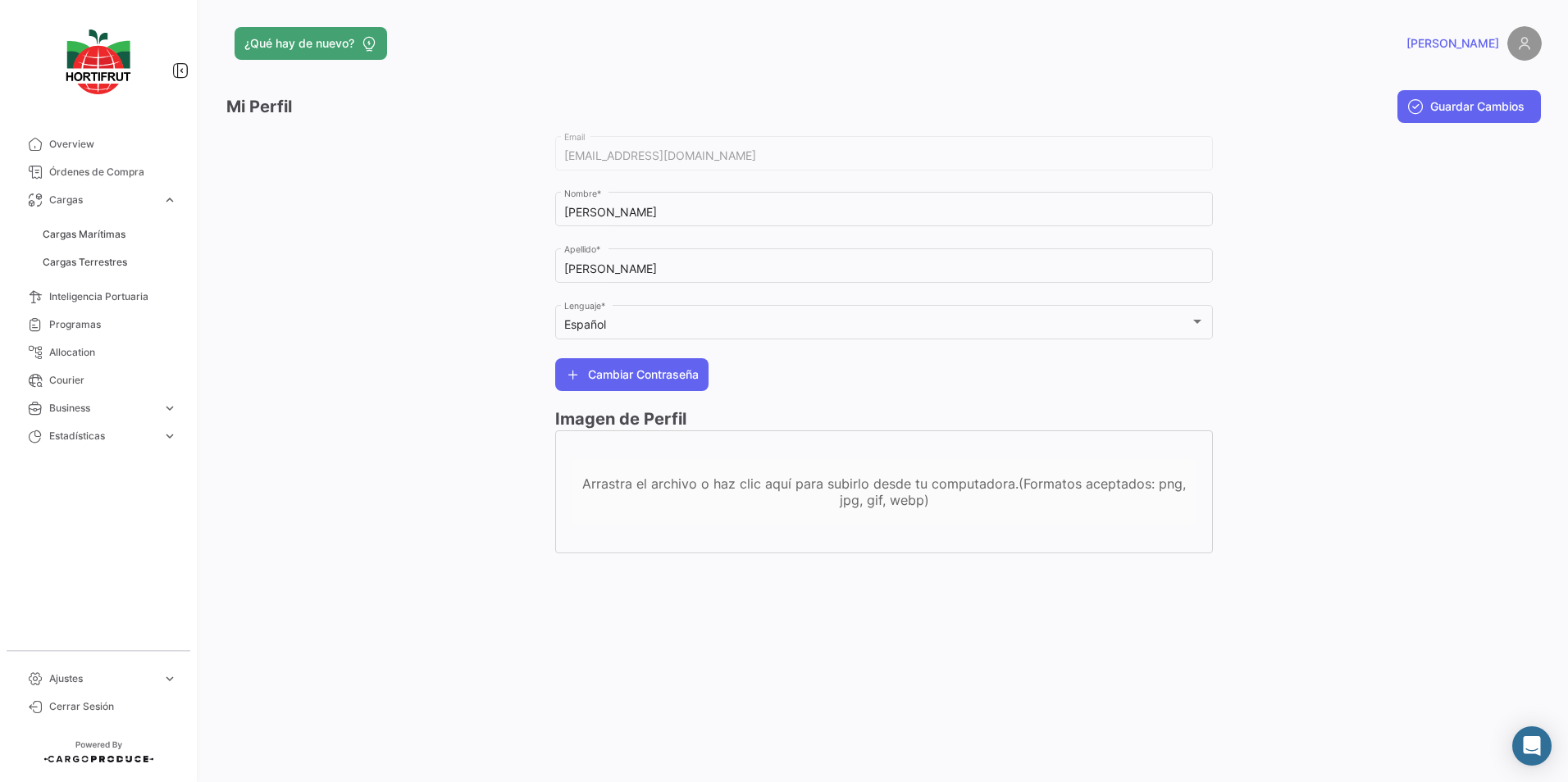
click at [1494, 41] on span "[PERSON_NAME]" at bounding box center [1452, 44] width 93 height 17
click at [1538, 49] on img at bounding box center [1524, 43] width 34 height 34
click at [1517, 44] on img at bounding box center [1524, 43] width 34 height 34
click at [1493, 41] on span "[PERSON_NAME]" at bounding box center [1452, 44] width 93 height 17
click at [73, 708] on span "Cerrar Sesión" at bounding box center [113, 707] width 128 height 15
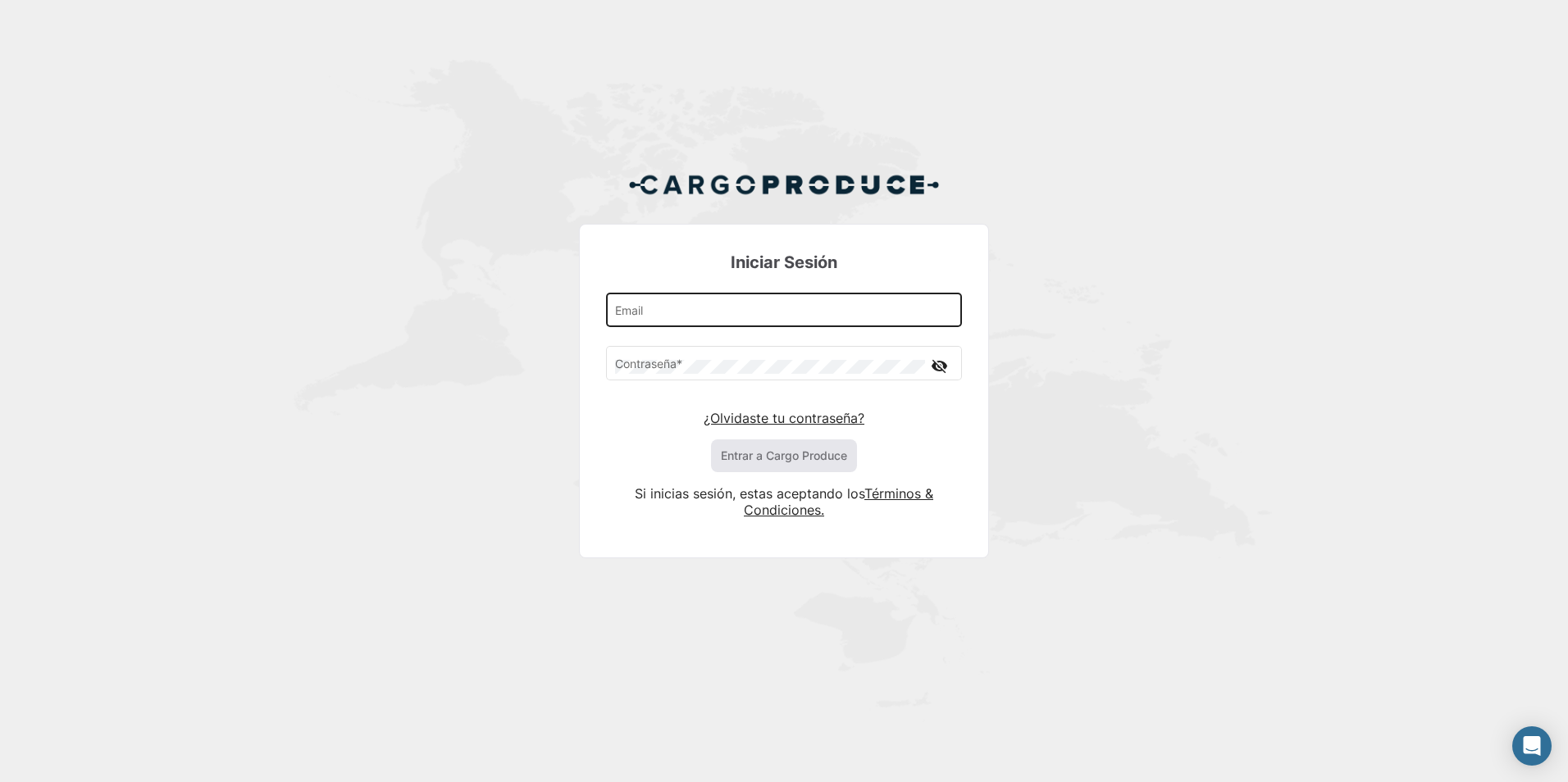
click at [680, 306] on div "Email" at bounding box center [784, 309] width 338 height 38
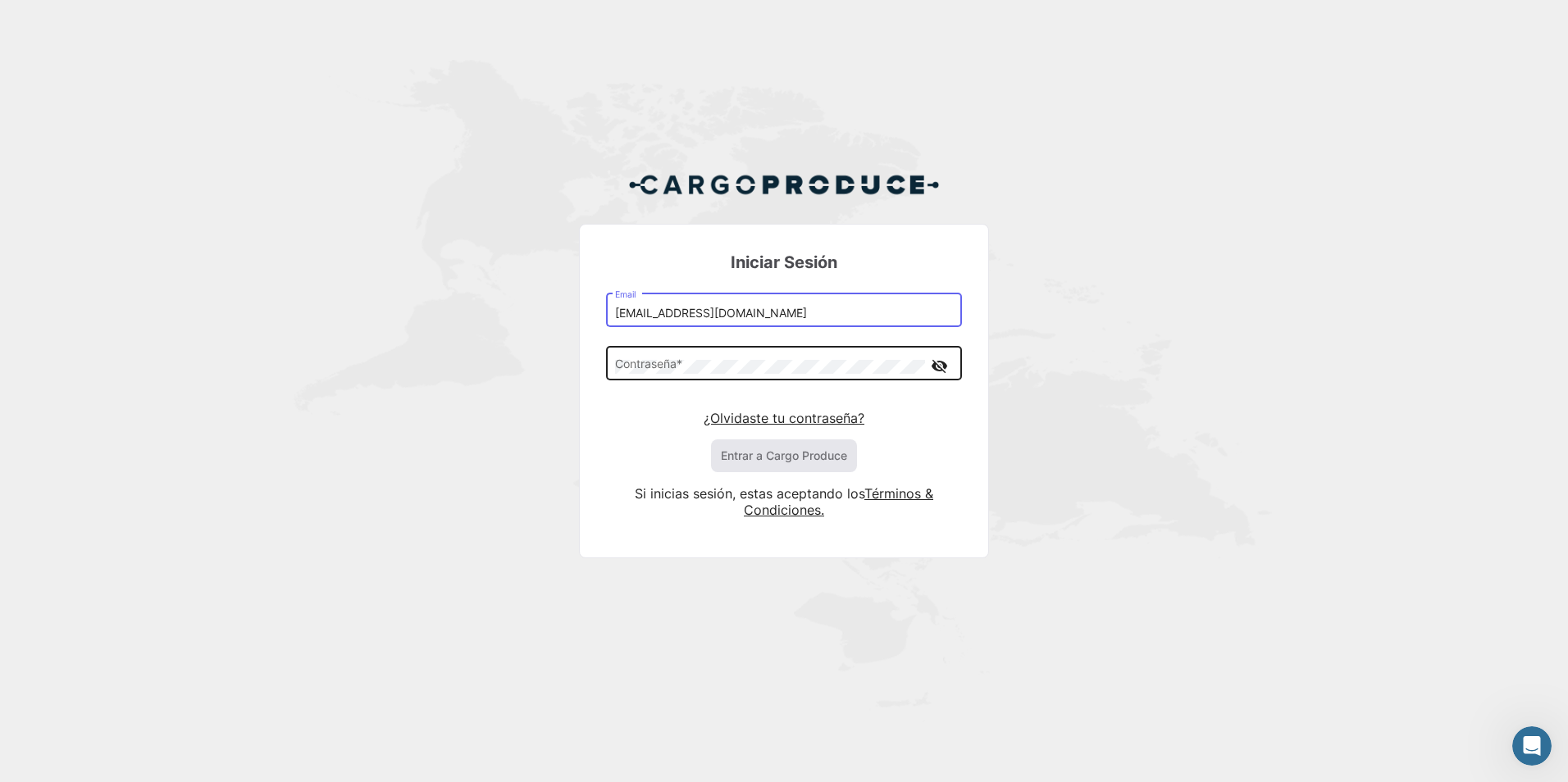
type input "[EMAIL_ADDRESS][DOMAIN_NAME]"
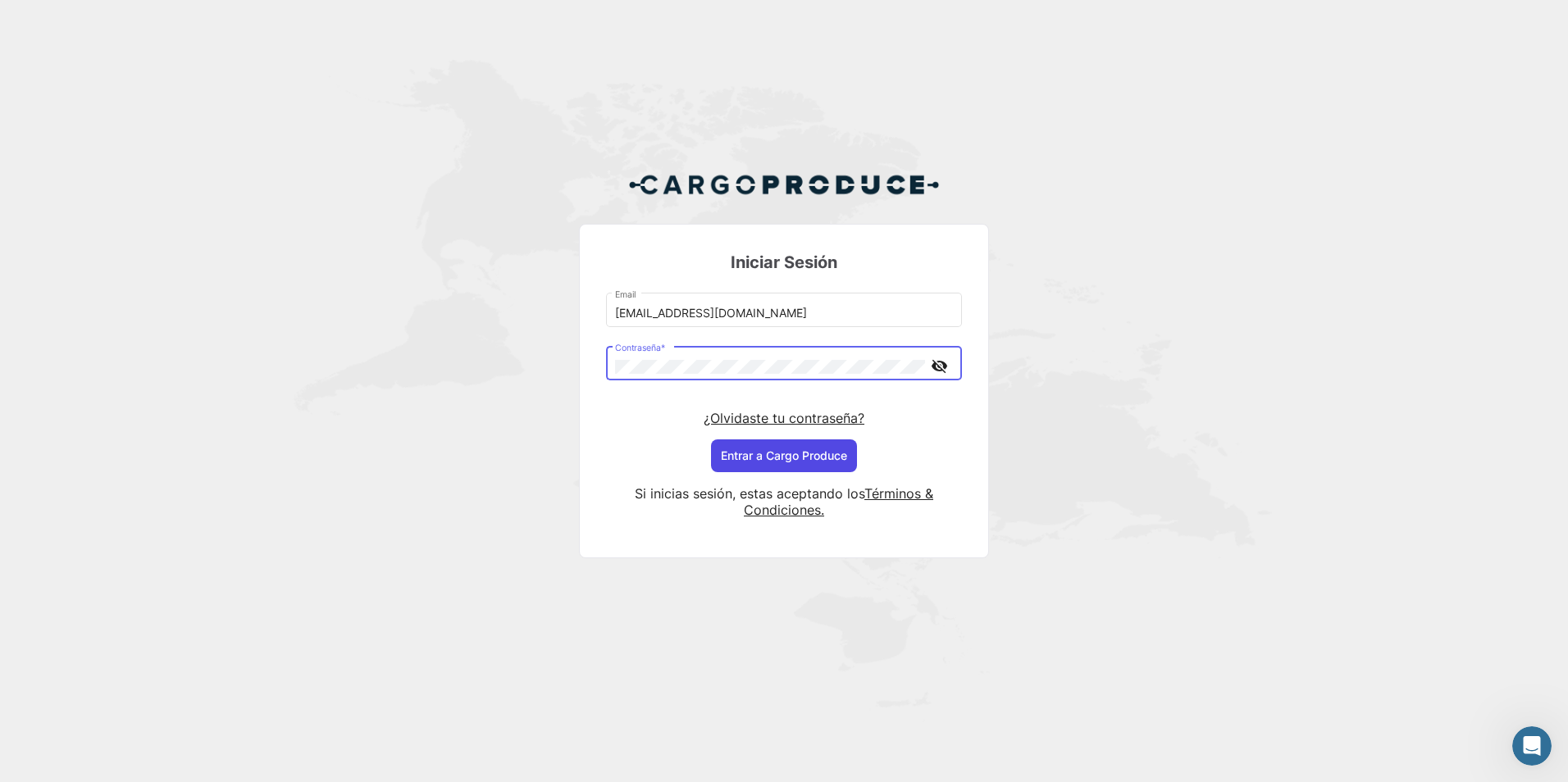
click at [775, 460] on button "Entrar a Cargo Produce" at bounding box center [784, 455] width 146 height 33
click at [1127, 388] on div "Iniciar Sesión [EMAIL_ADDRESS][DOMAIN_NAME] Email Contraseña * visibility_off ¿…" at bounding box center [784, 371] width 1568 height 743
